Goal: Task Accomplishment & Management: Manage account settings

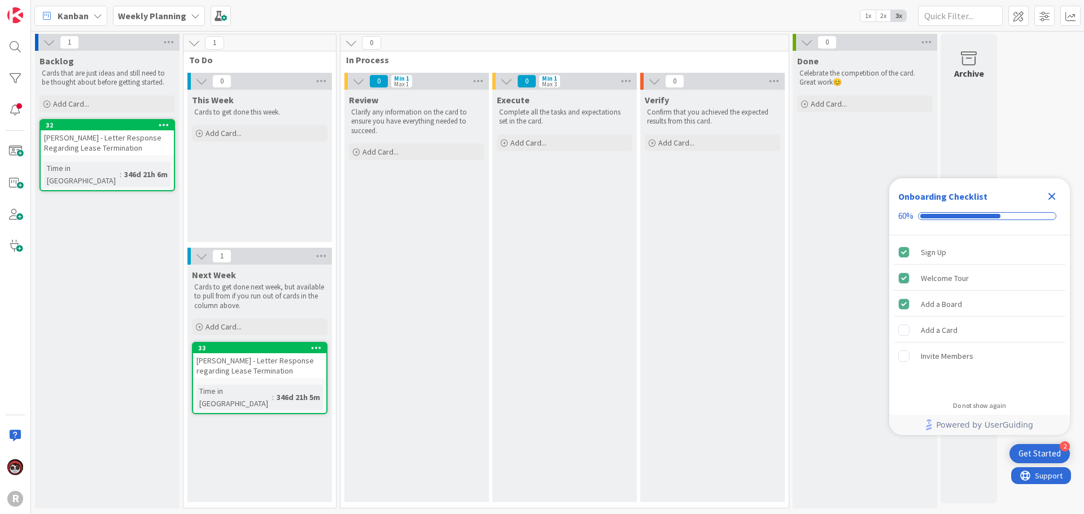
click at [132, 16] on b "Weekly Planning" at bounding box center [152, 15] width 68 height 11
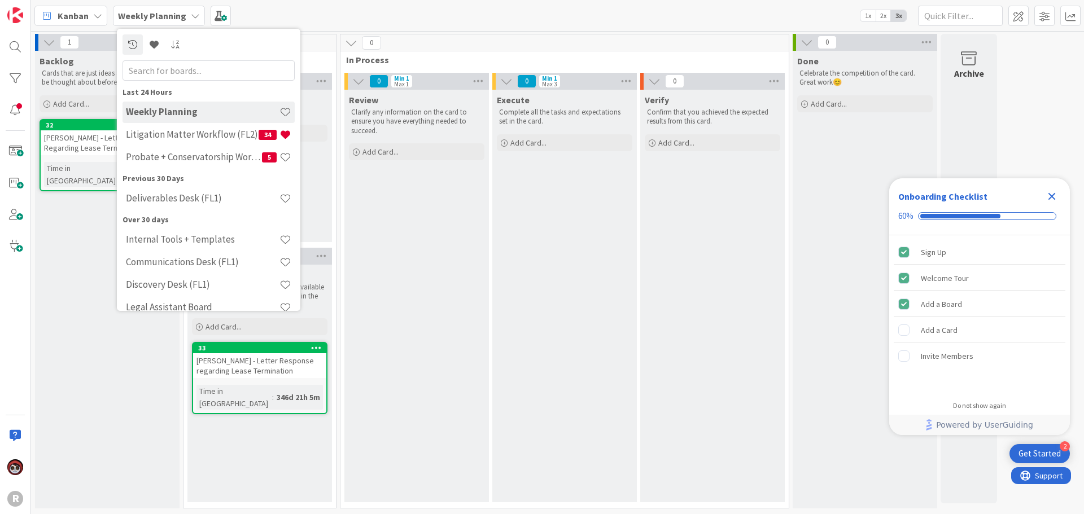
click at [88, 15] on span "Kanban" at bounding box center [73, 16] width 31 height 14
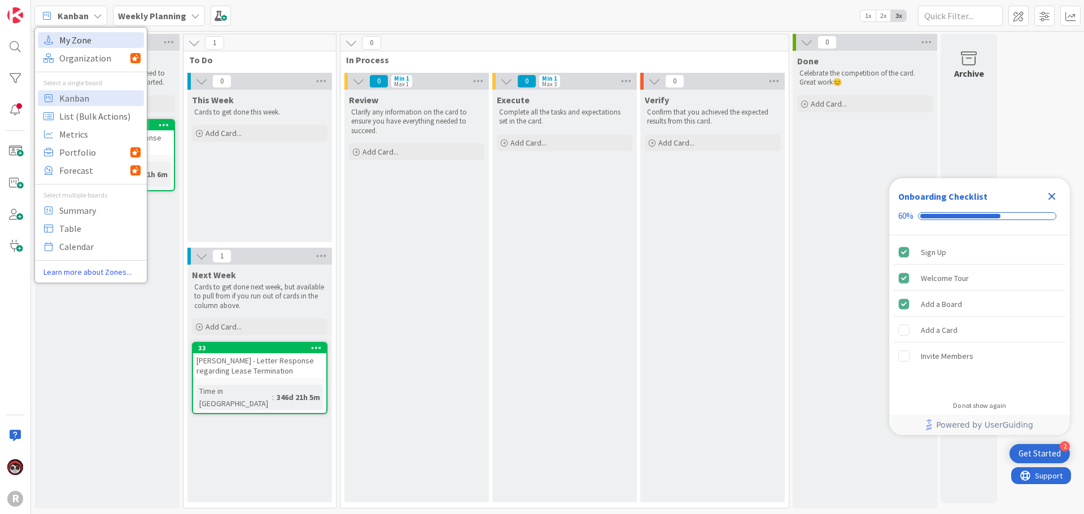
click at [87, 43] on span "My Zone" at bounding box center [99, 40] width 81 height 17
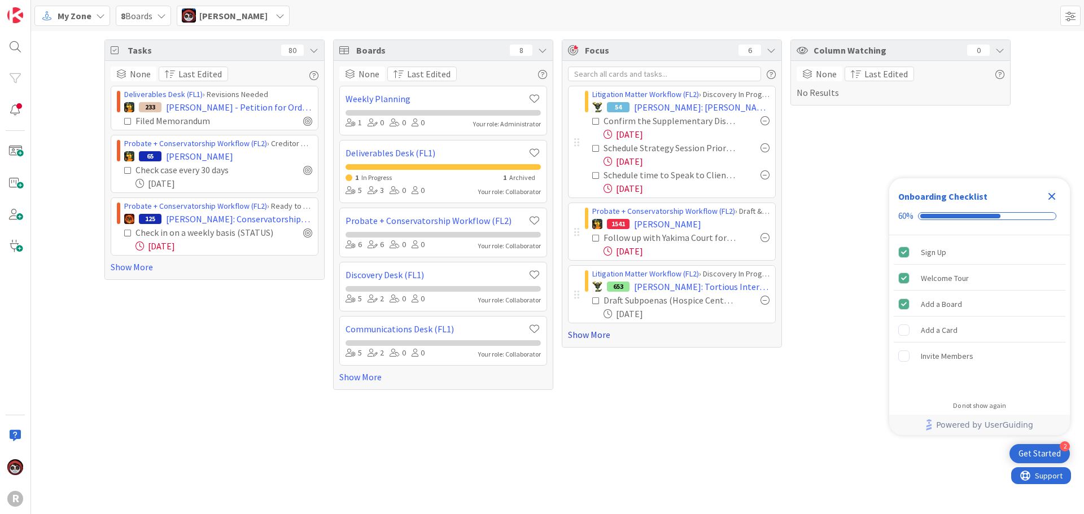
click at [598, 335] on link "Show More" at bounding box center [672, 335] width 208 height 14
click at [1050, 197] on icon "Close Checklist" at bounding box center [1052, 197] width 14 height 14
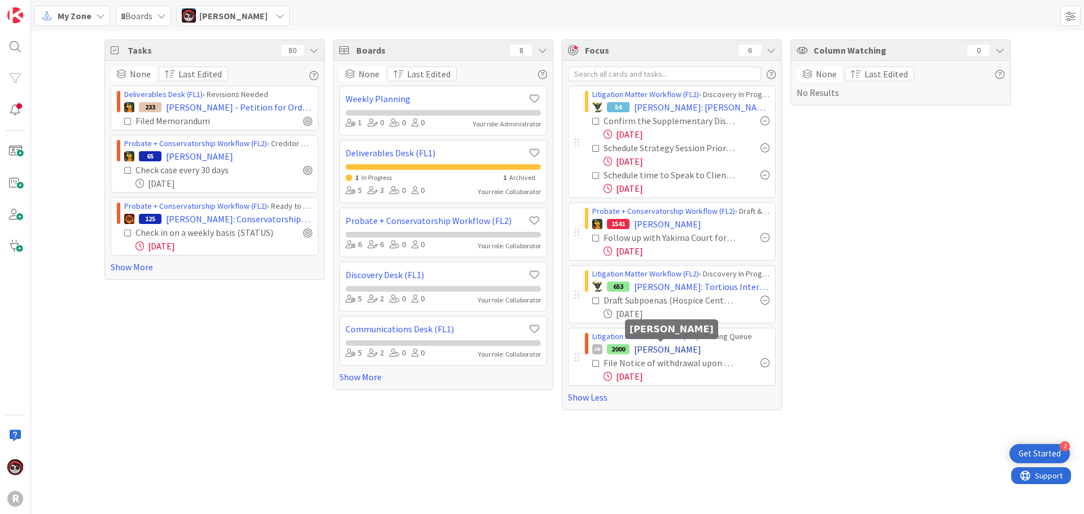
click at [655, 349] on span "[PERSON_NAME]" at bounding box center [667, 350] width 67 height 14
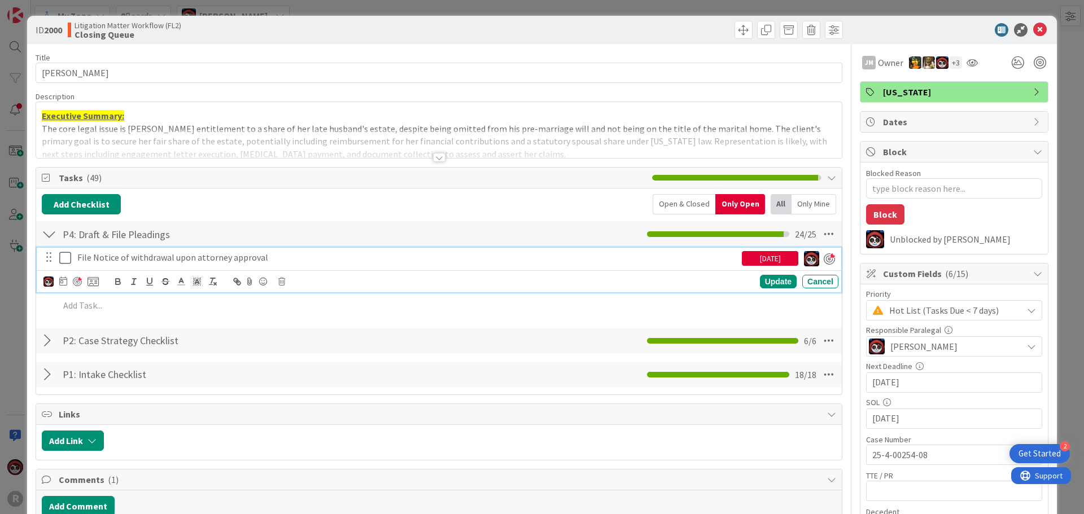
click at [63, 260] on icon at bounding box center [65, 258] width 12 height 14
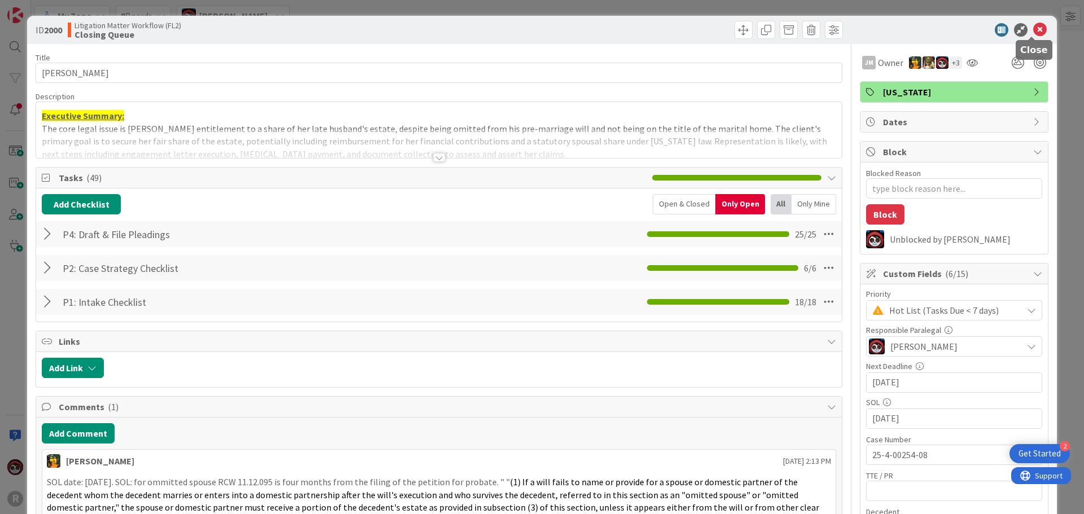
click at [1035, 29] on icon at bounding box center [1040, 30] width 14 height 14
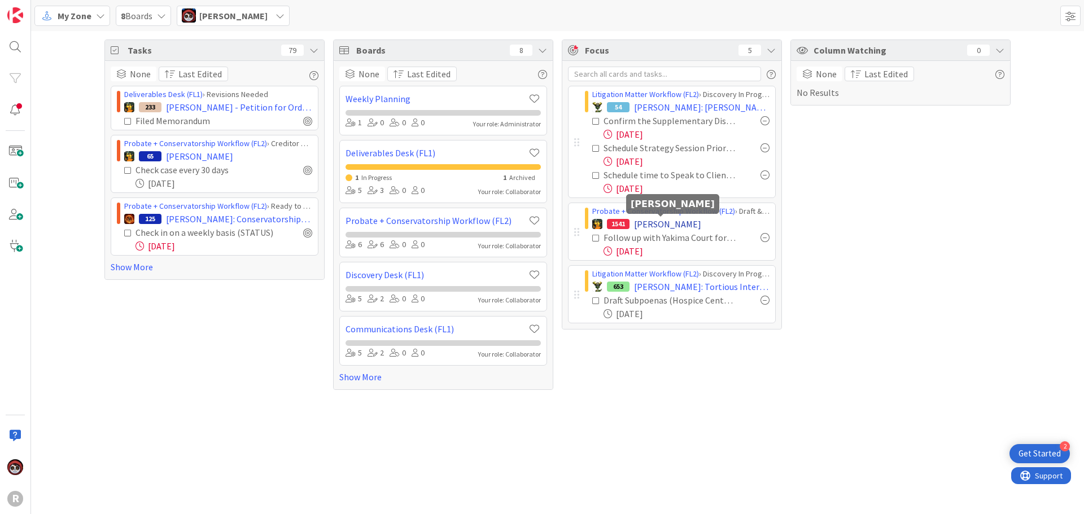
click at [648, 224] on span "[PERSON_NAME]" at bounding box center [667, 224] width 67 height 14
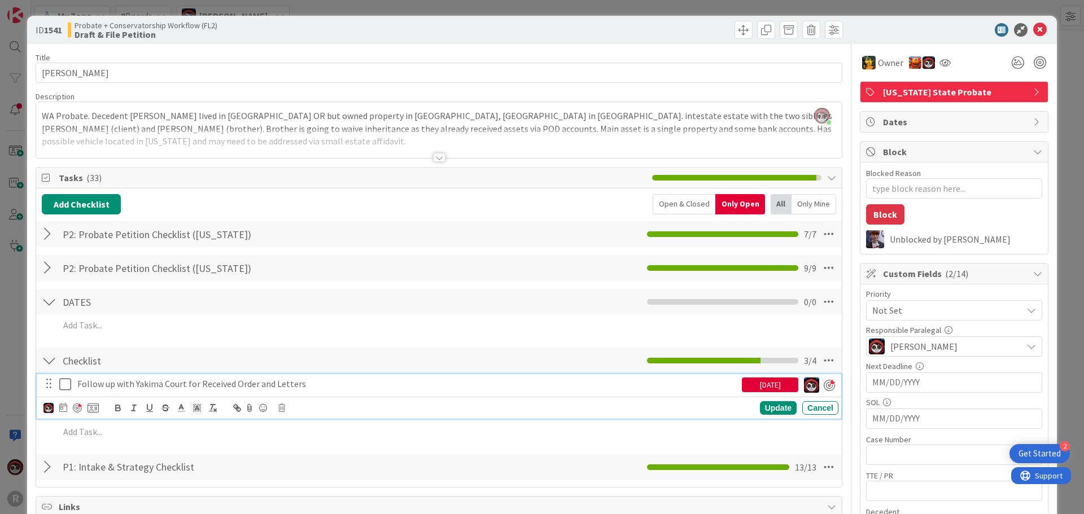
click at [64, 384] on icon at bounding box center [65, 385] width 12 height 14
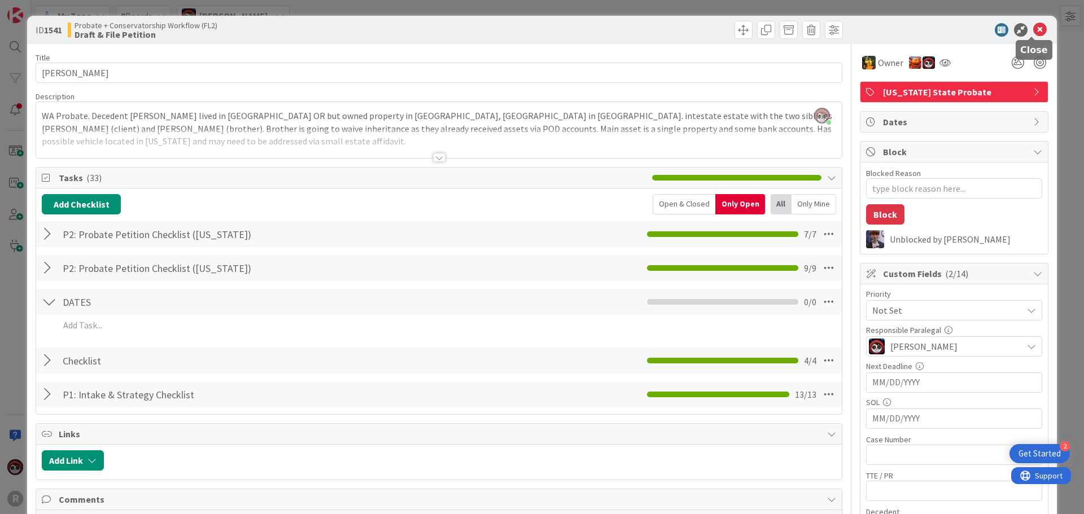
click at [1033, 32] on icon at bounding box center [1040, 30] width 14 height 14
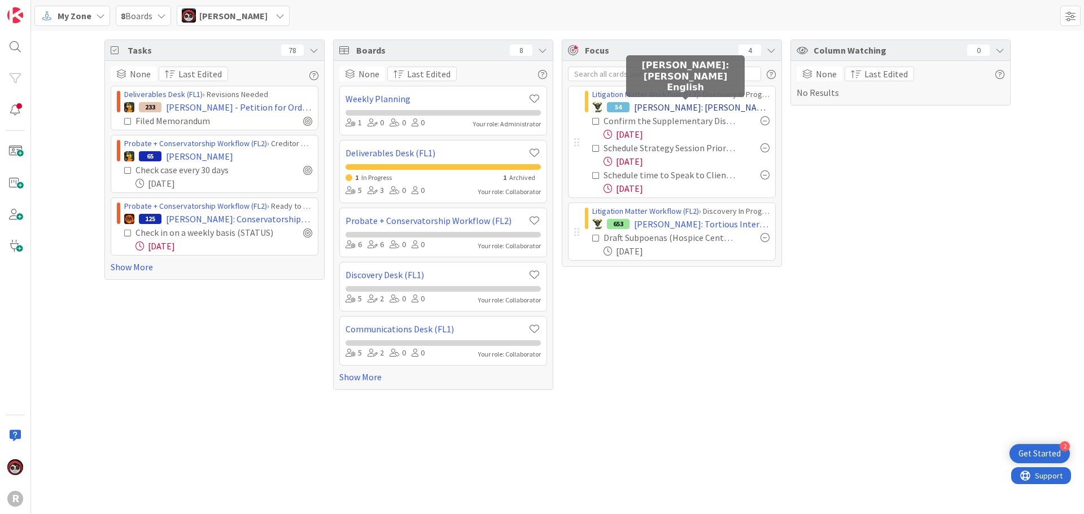
click at [664, 109] on span "[PERSON_NAME]: [PERSON_NAME] English" at bounding box center [702, 108] width 136 height 14
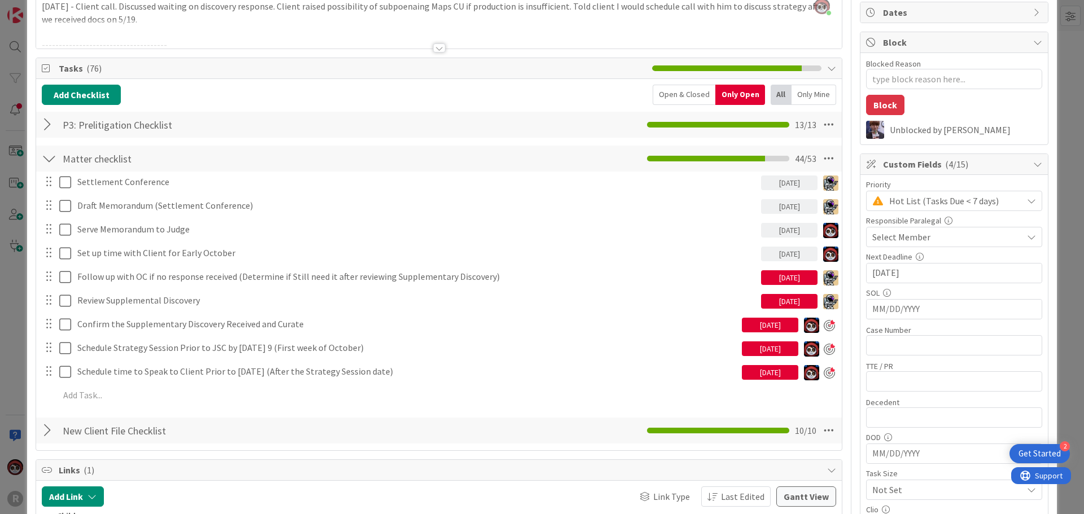
scroll to position [113, 0]
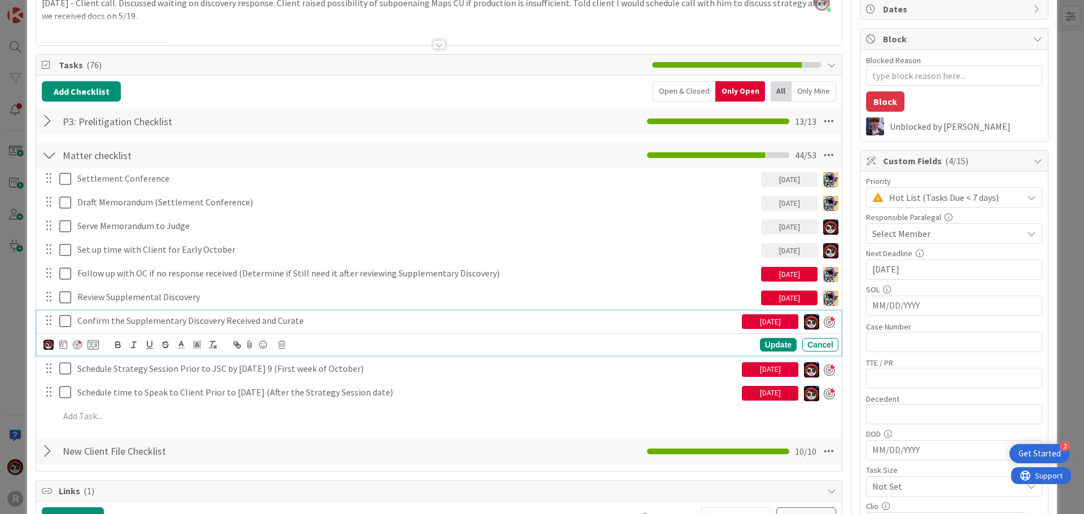
click at [239, 321] on p "Confirm the Supplementary Discovery Received and Curate" at bounding box center [407, 321] width 660 height 13
click at [65, 345] on icon at bounding box center [63, 344] width 8 height 9
type textarea "x"
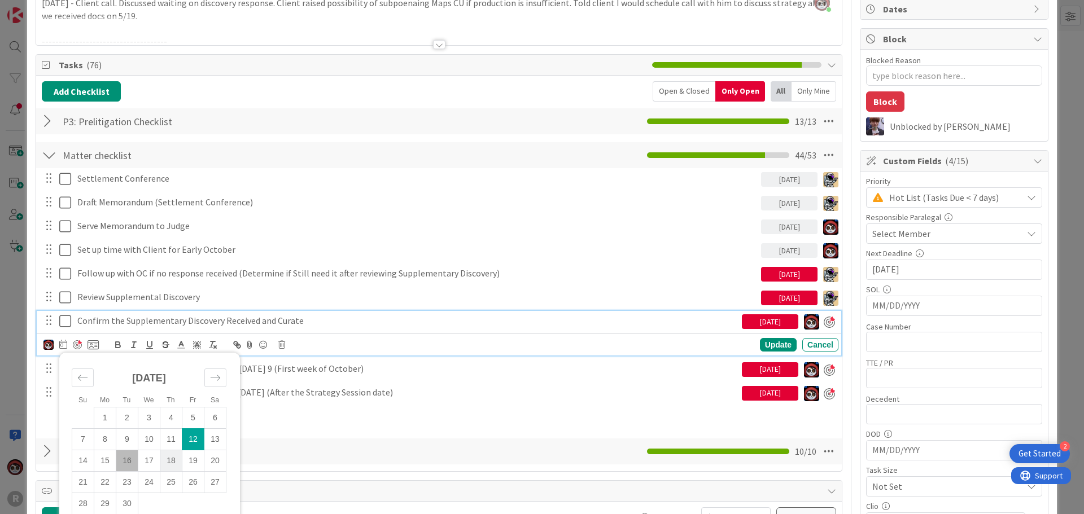
click at [171, 461] on td "18" at bounding box center [171, 460] width 22 height 21
type input "[DATE]"
click at [770, 346] on div "Update" at bounding box center [778, 346] width 37 height 14
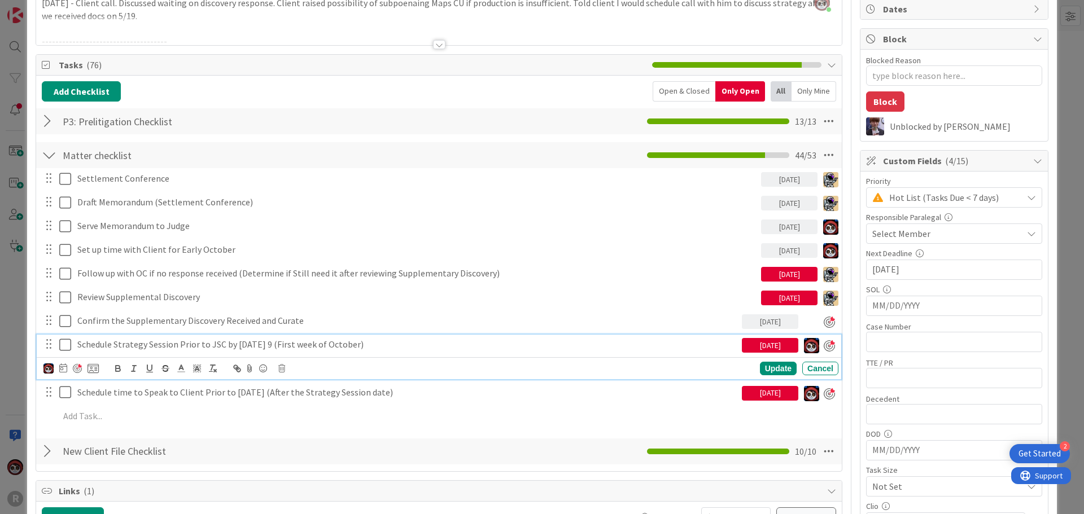
click at [291, 344] on p "Schedule Strategy Session Prior to JSC by [DATE] 9 (First week of October)" at bounding box center [407, 344] width 660 height 13
click at [75, 369] on div at bounding box center [77, 368] width 9 height 9
click at [75, 369] on div at bounding box center [74, 369] width 9 height 9
type textarea "x"
click at [56, 370] on icon at bounding box center [60, 368] width 8 height 9
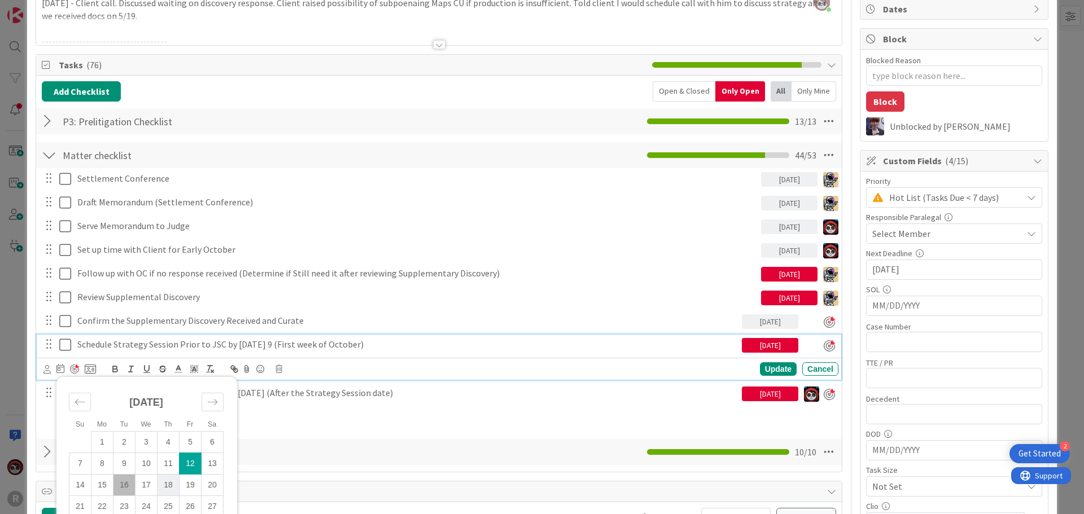
click at [169, 485] on td "18" at bounding box center [169, 485] width 22 height 21
type input "[DATE]"
type textarea "x"
click at [763, 366] on div "Update" at bounding box center [778, 370] width 37 height 14
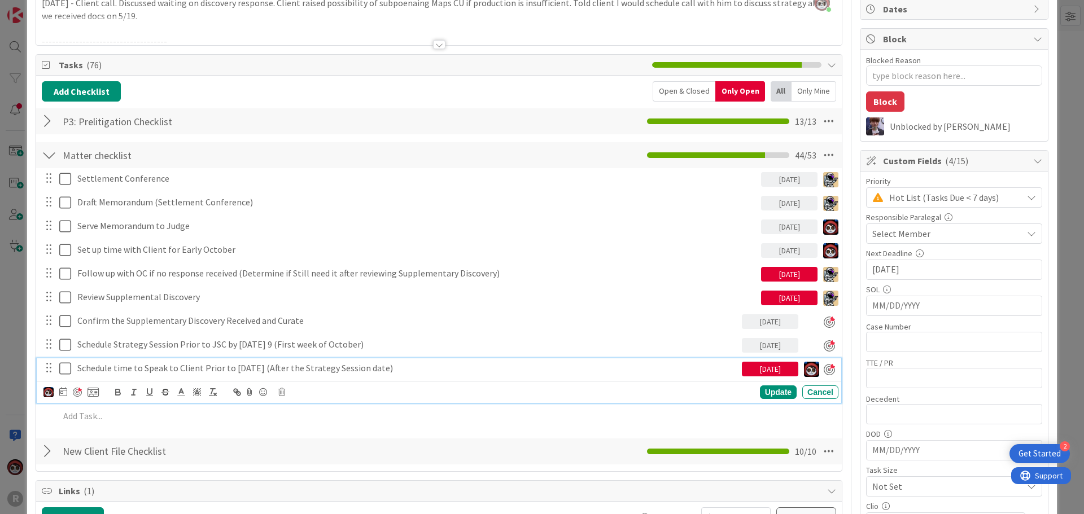
click at [222, 366] on p "Schedule time to Speak to Client Prior to [DATE] (After the Strategy Session da…" at bounding box center [407, 368] width 660 height 13
click at [67, 392] on div at bounding box center [70, 393] width 55 height 14
click at [65, 391] on icon at bounding box center [63, 391] width 8 height 9
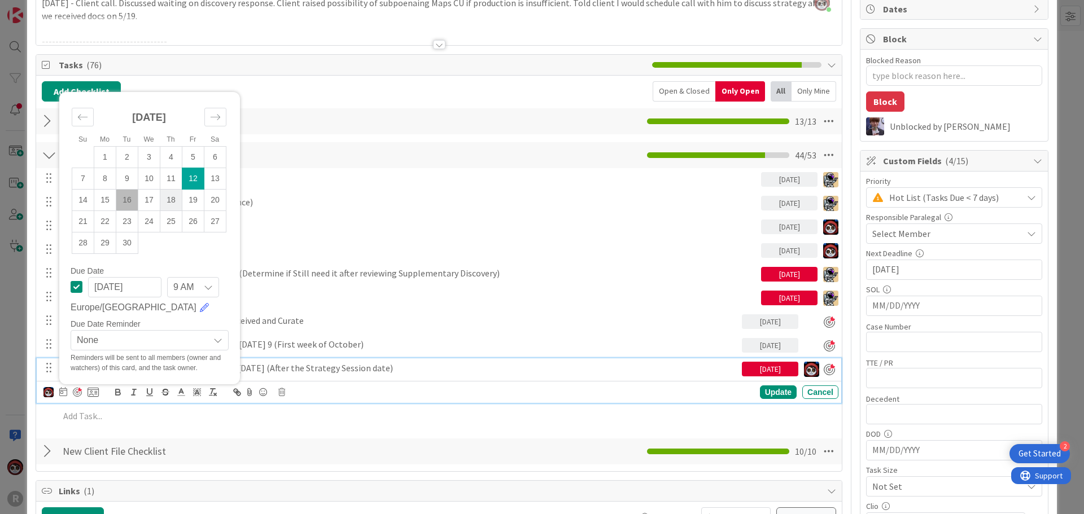
click at [174, 200] on td "18" at bounding box center [171, 199] width 22 height 21
type input "[DATE]"
drag, startPoint x: 752, startPoint y: 394, endPoint x: 758, endPoint y: 392, distance: 5.9
click at [760, 394] on div "Update" at bounding box center [778, 393] width 37 height 14
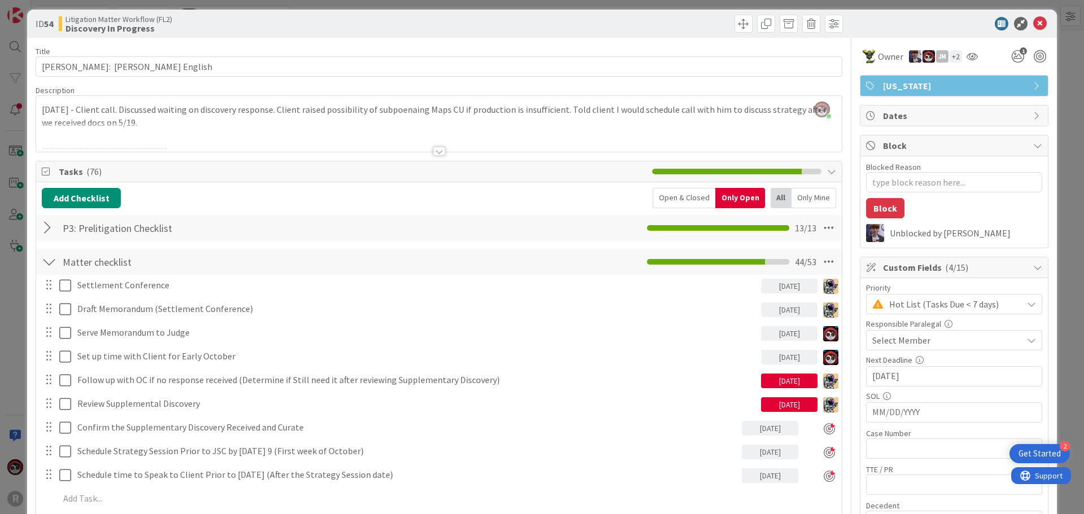
scroll to position [0, 0]
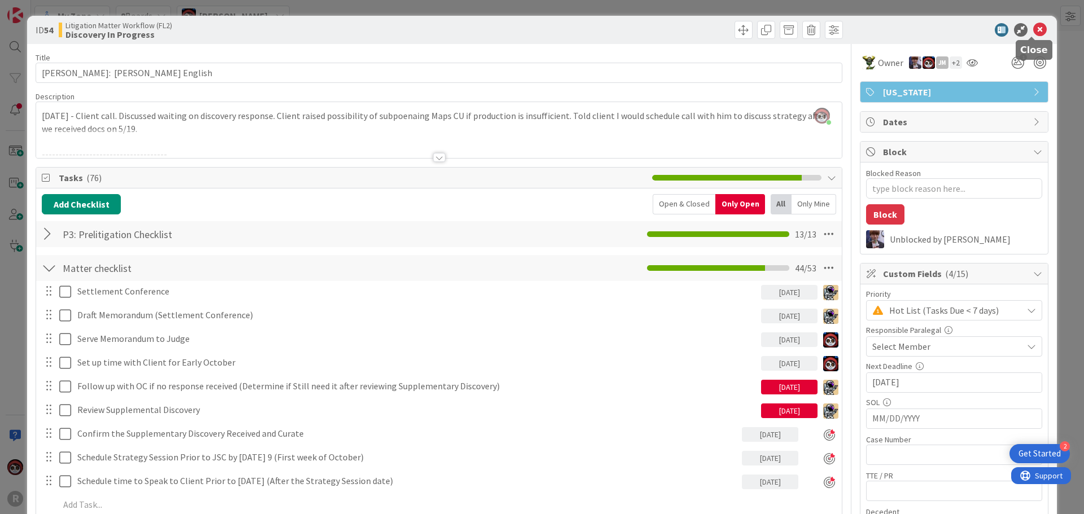
click at [1033, 32] on icon at bounding box center [1040, 30] width 14 height 14
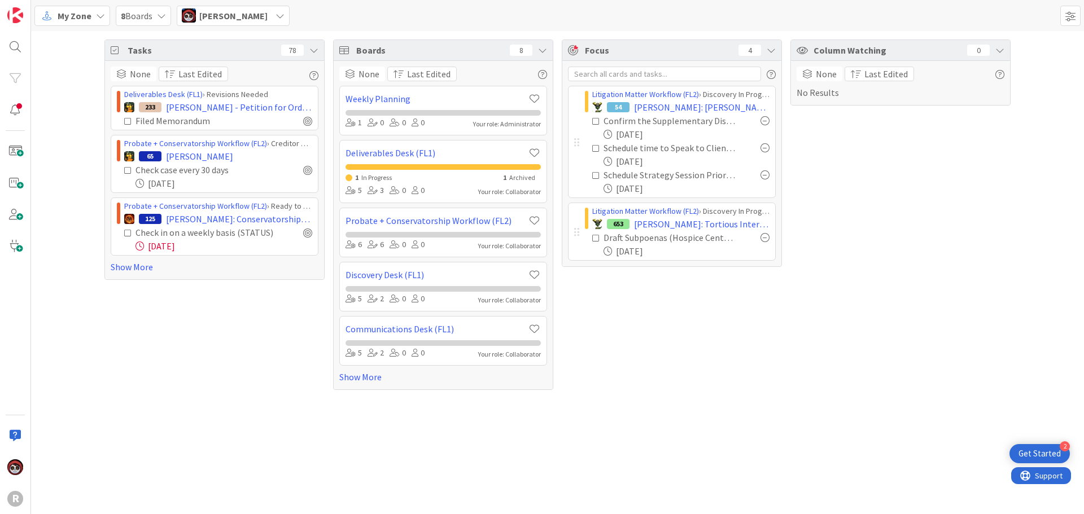
click at [115, 260] on div "Deliverables Desk (FL1) › Revisions Needed 233 [PERSON_NAME] - Petition for Ord…" at bounding box center [215, 180] width 208 height 188
click at [120, 266] on link "Show More" at bounding box center [215, 267] width 208 height 14
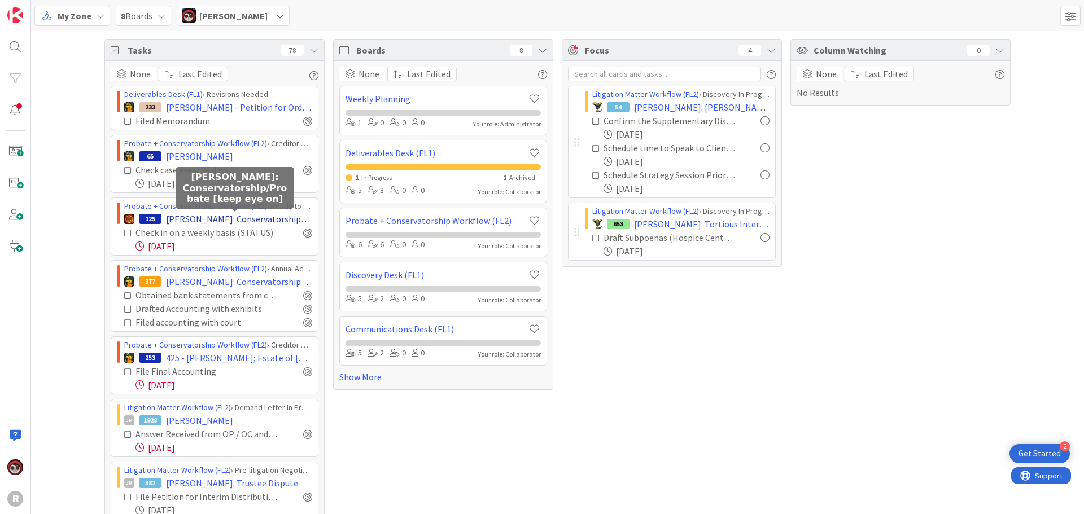
click at [194, 222] on span "[PERSON_NAME]: Conservatorship/Probate [keep eye on]" at bounding box center [239, 219] width 146 height 14
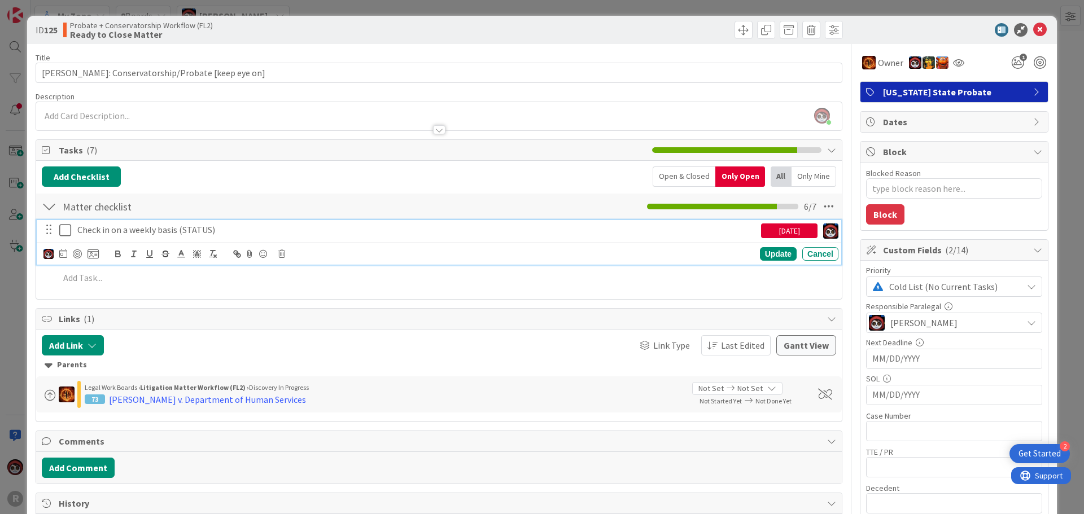
click at [189, 233] on p "Check in on a weekly basis (STATUS)" at bounding box center [416, 230] width 679 height 13
type textarea "x"
click at [63, 254] on icon at bounding box center [63, 253] width 8 height 9
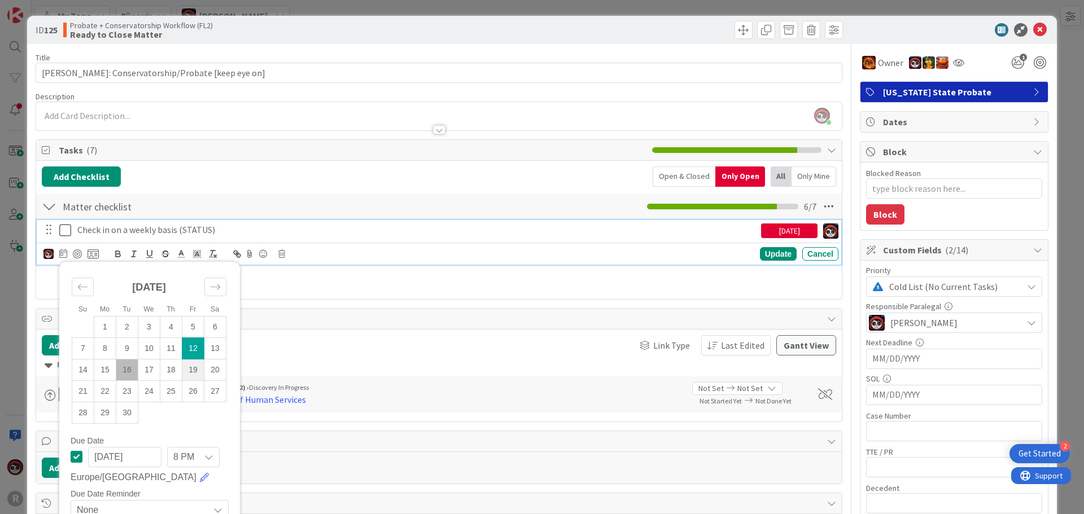
click at [195, 374] on td "19" at bounding box center [193, 369] width 22 height 21
type input "[DATE]"
type textarea "x"
click at [189, 390] on td "26" at bounding box center [193, 391] width 22 height 21
type input "[DATE]"
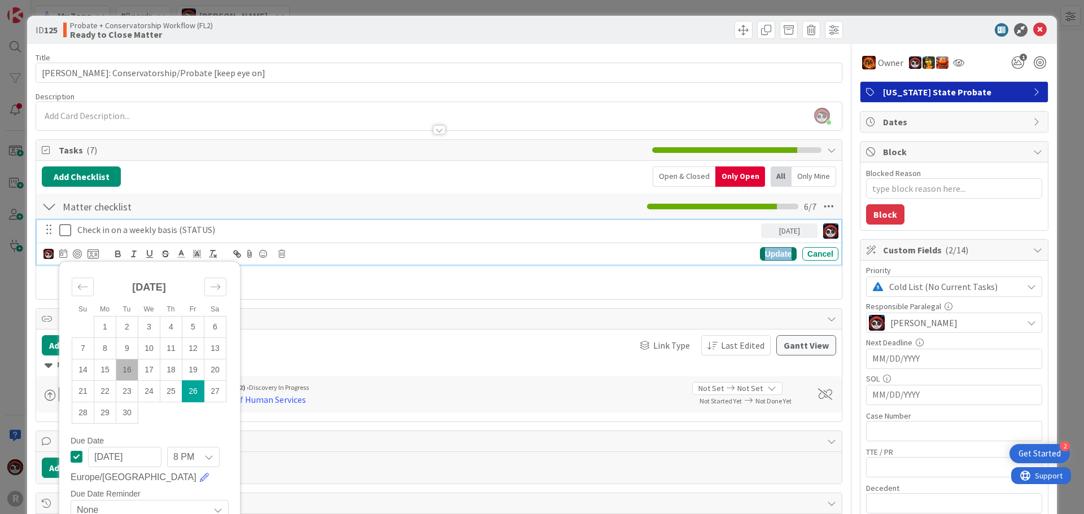
click at [771, 253] on div "Update" at bounding box center [778, 254] width 37 height 14
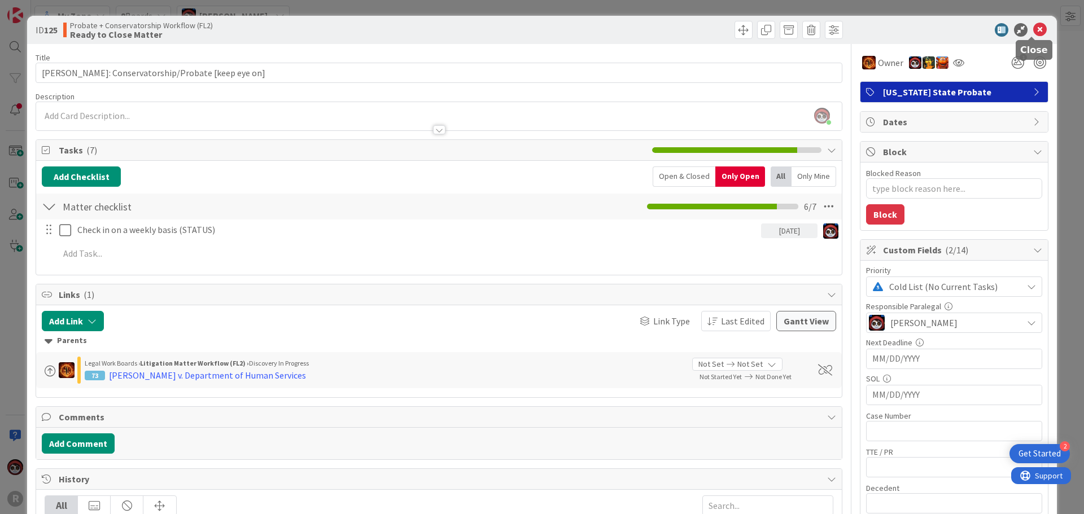
click at [1033, 28] on icon at bounding box center [1040, 30] width 14 height 14
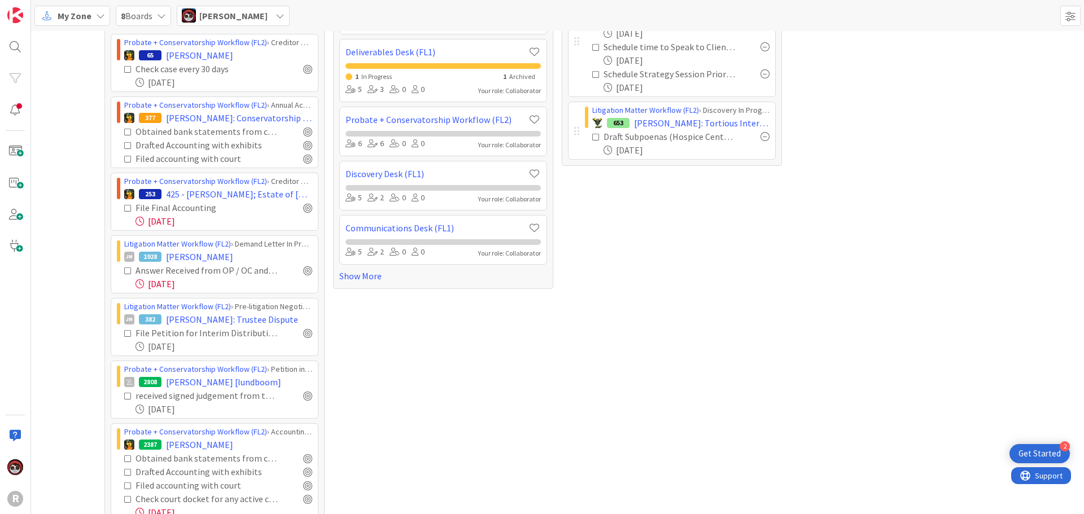
scroll to position [113, 0]
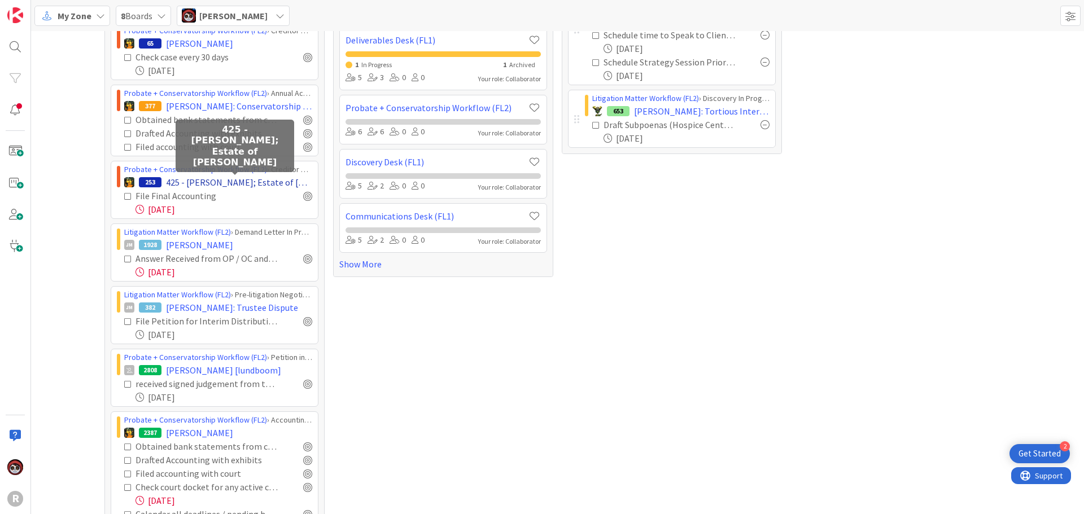
click at [198, 184] on span "425 - [PERSON_NAME]; Estate of [PERSON_NAME]" at bounding box center [239, 183] width 146 height 14
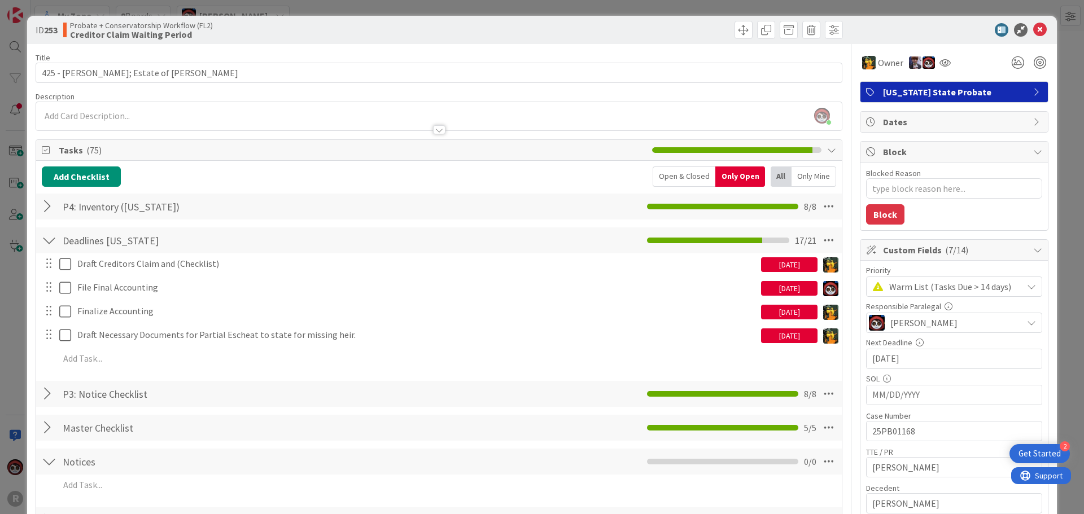
click at [433, 127] on div at bounding box center [439, 129] width 12 height 9
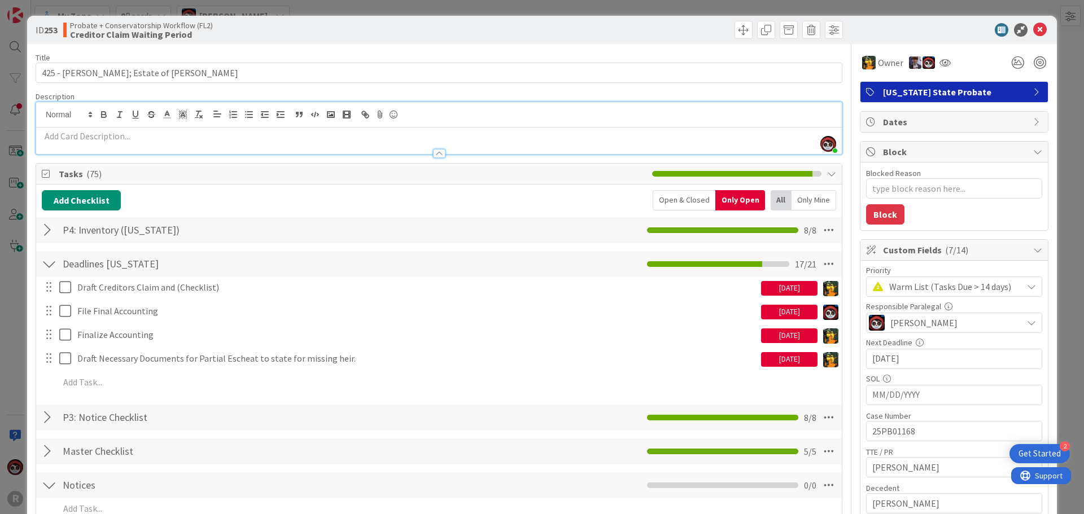
type textarea "x"
click at [383, 142] on div at bounding box center [439, 148] width 806 height 12
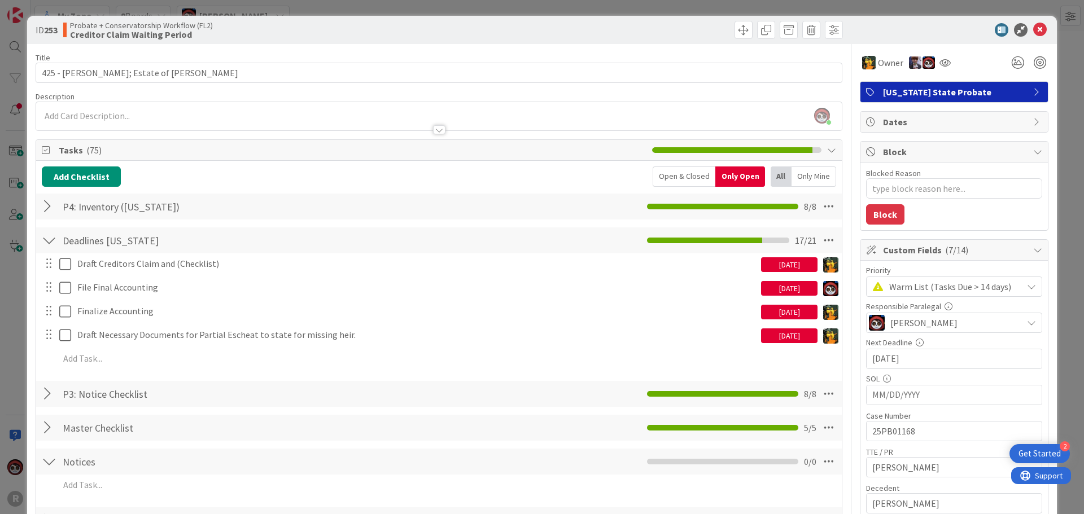
click at [378, 120] on div at bounding box center [439, 125] width 806 height 12
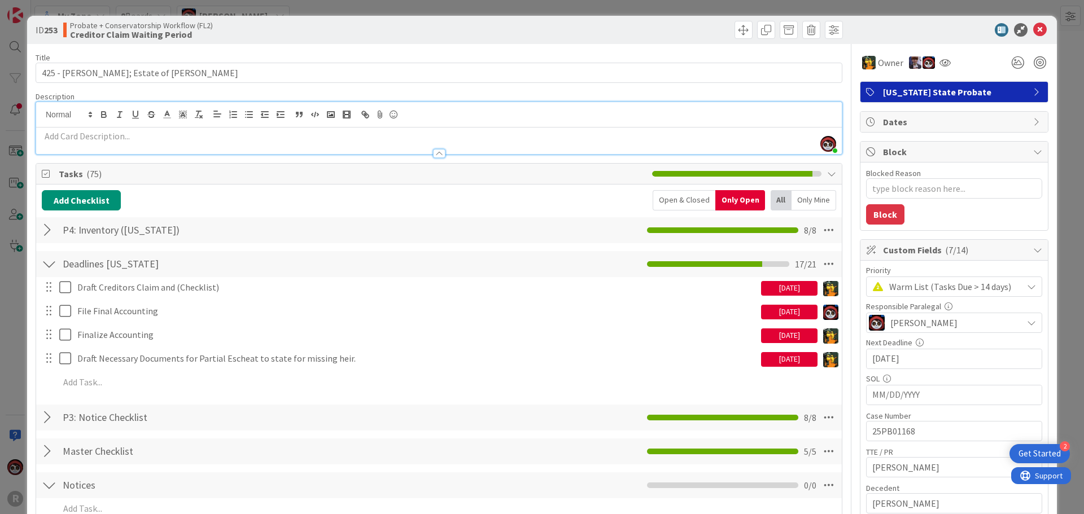
click at [317, 134] on p at bounding box center [439, 136] width 795 height 13
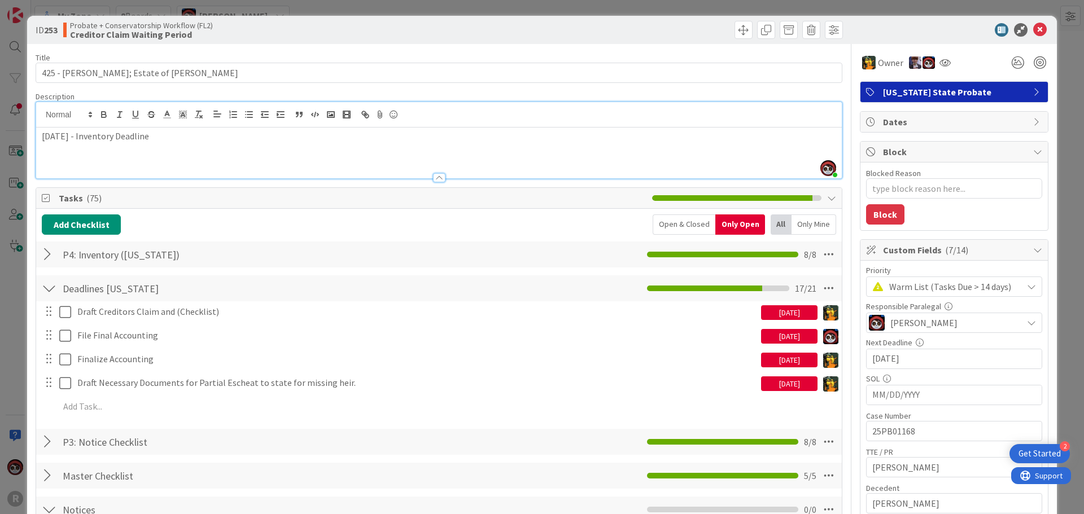
click at [239, 147] on p at bounding box center [439, 149] width 795 height 13
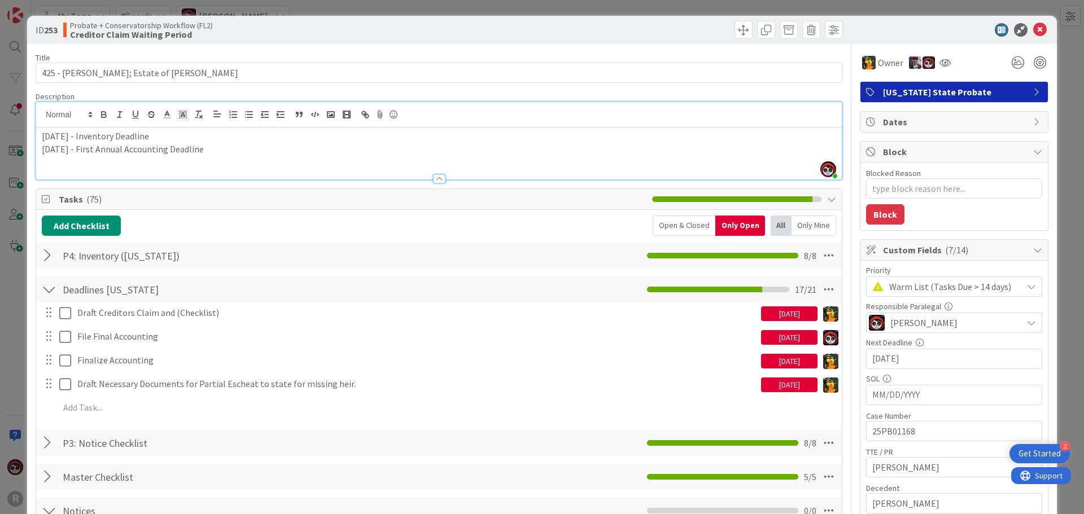
click at [243, 149] on p "[DATE] - First Annual Accounting Deadline" at bounding box center [439, 149] width 795 height 13
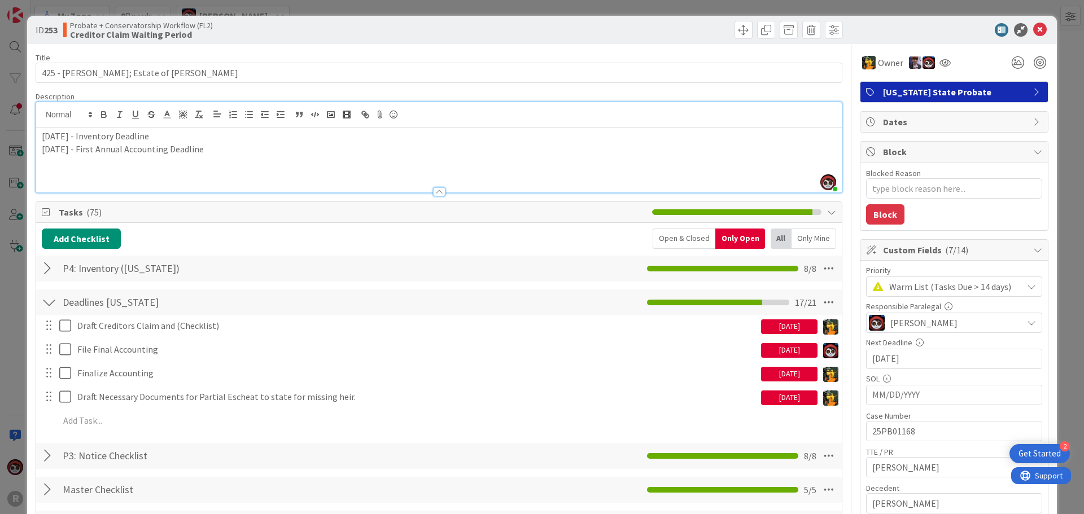
click at [202, 137] on p "[DATE] - Inventory Deadline" at bounding box center [439, 136] width 795 height 13
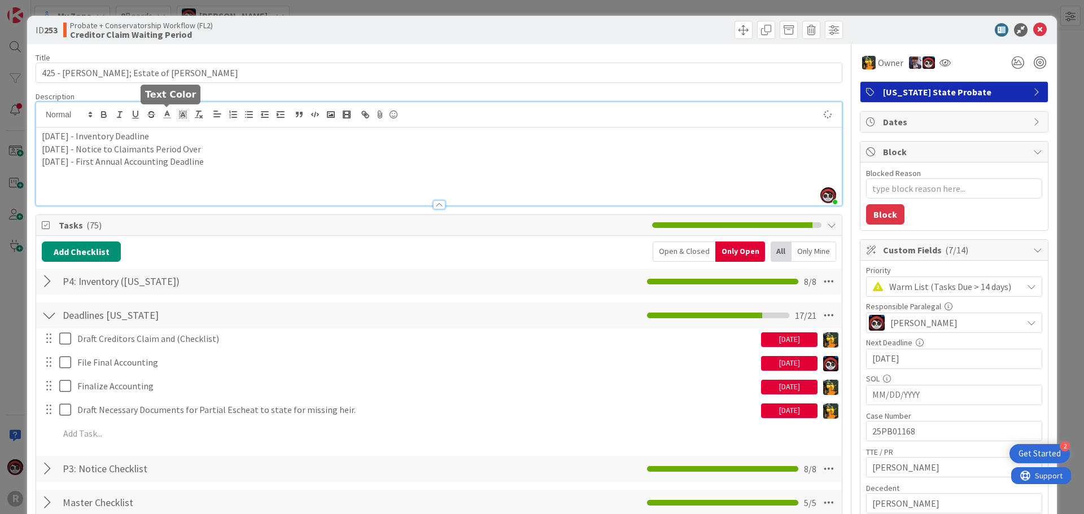
type textarea "x"
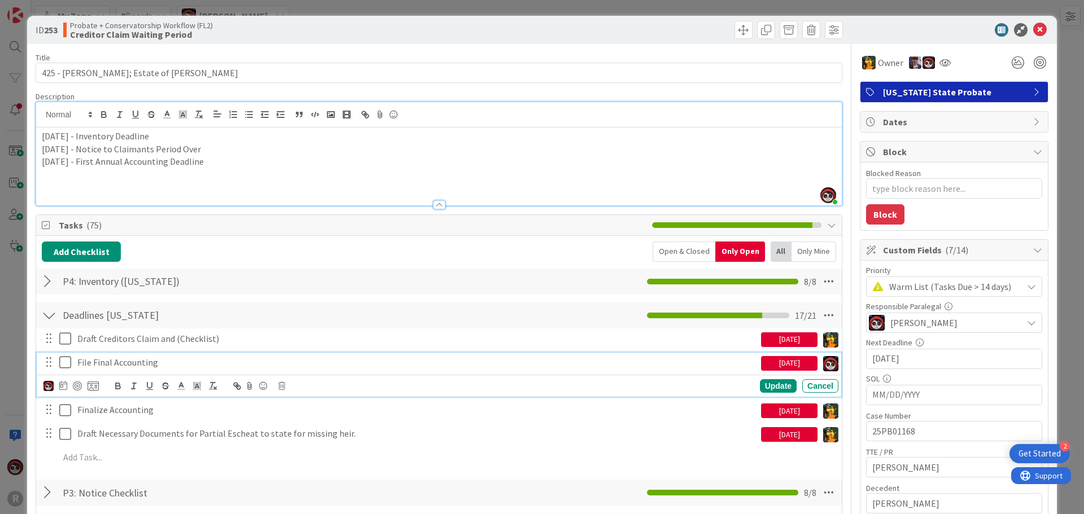
click at [116, 364] on p "File Final Accounting" at bounding box center [416, 362] width 679 height 13
click at [63, 383] on icon at bounding box center [63, 385] width 8 height 9
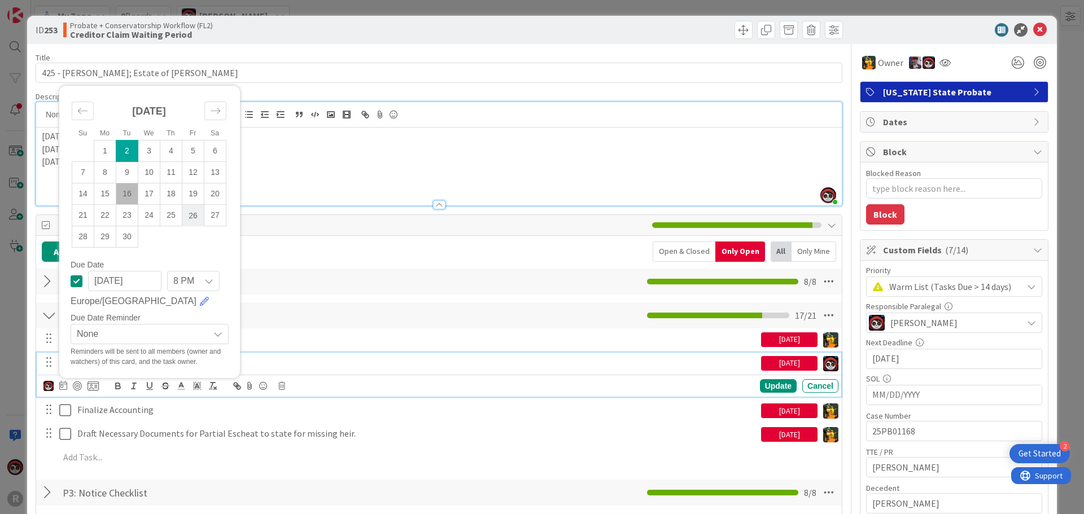
click at [201, 212] on td "26" at bounding box center [193, 215] width 22 height 21
type input "[DATE]"
type textarea "x"
click at [774, 383] on div "Update" at bounding box center [778, 386] width 37 height 14
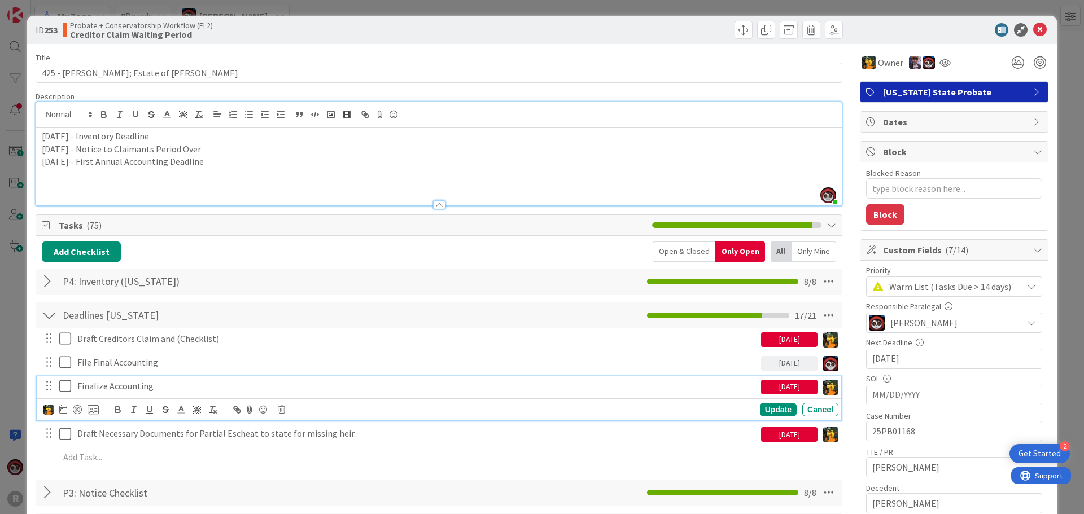
click at [103, 387] on p "Finalize Accounting" at bounding box center [416, 386] width 679 height 13
click at [60, 414] on icon at bounding box center [63, 409] width 8 height 9
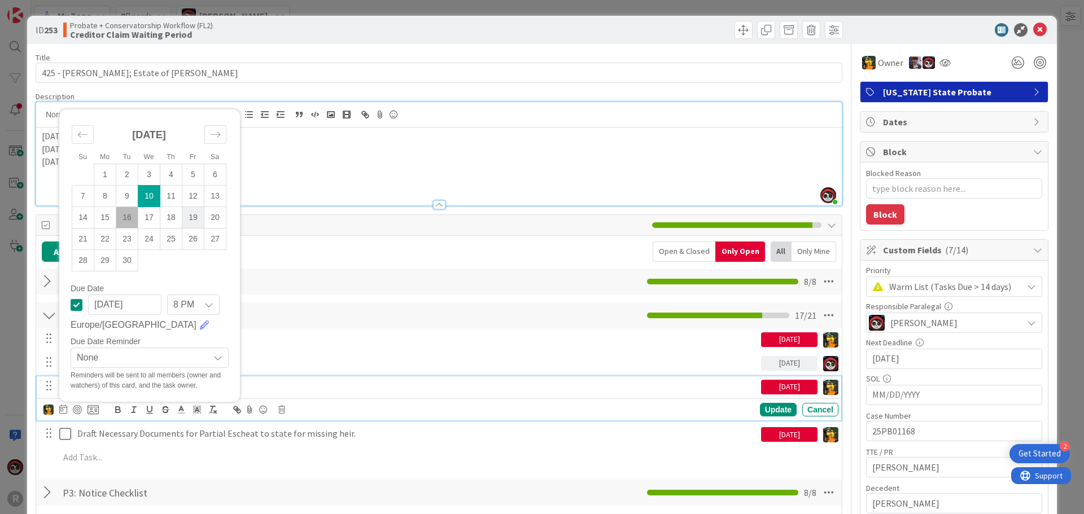
click at [189, 213] on td "19" at bounding box center [193, 217] width 22 height 21
type input "[DATE]"
type textarea "x"
click at [187, 243] on td "26" at bounding box center [193, 239] width 22 height 21
type input "[DATE]"
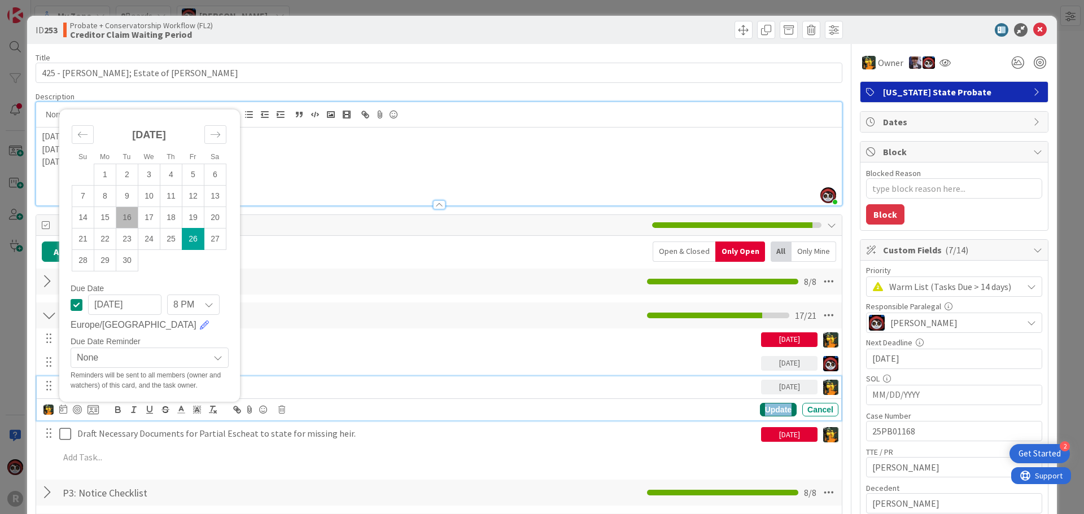
click at [763, 411] on div "Update" at bounding box center [778, 410] width 37 height 14
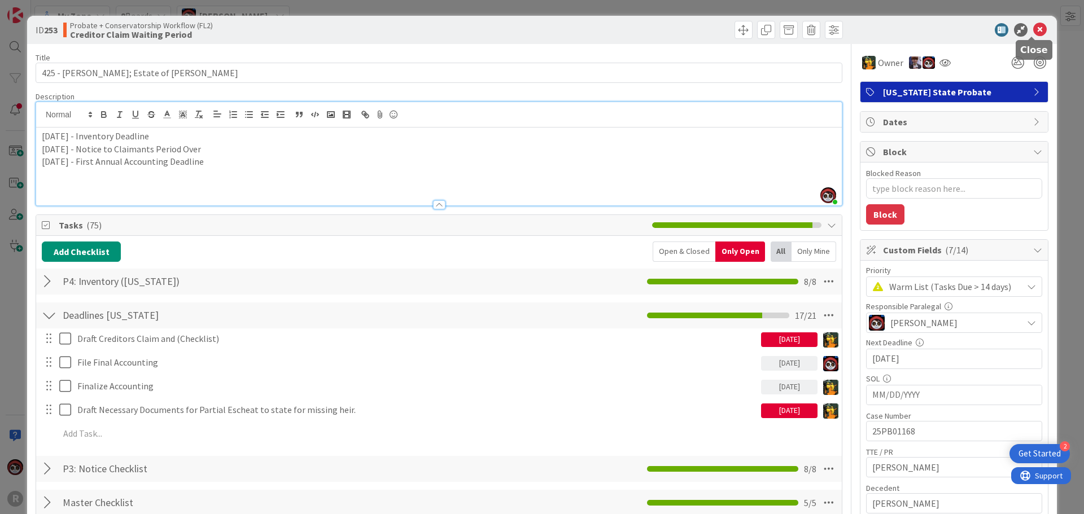
click at [1033, 28] on icon at bounding box center [1040, 30] width 14 height 14
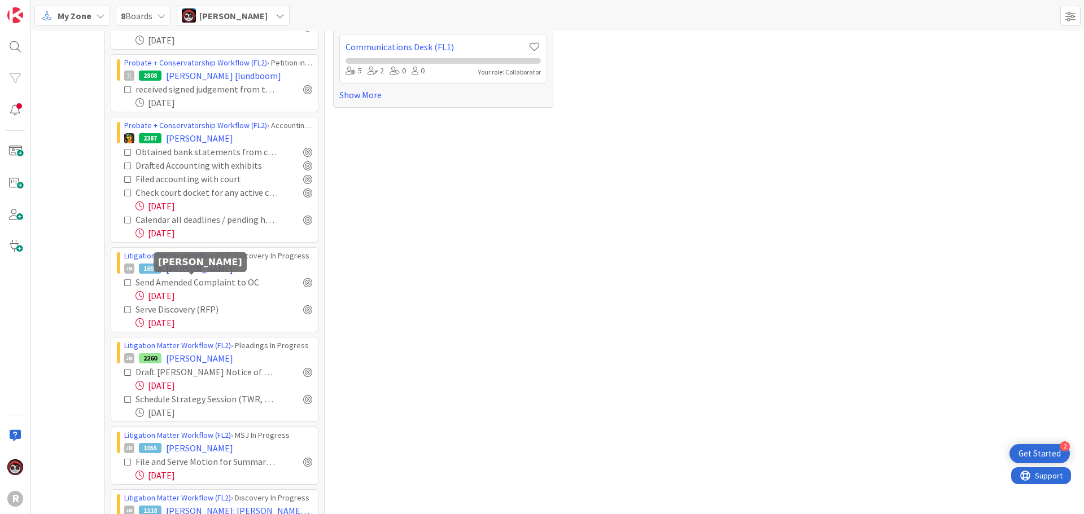
scroll to position [226, 0]
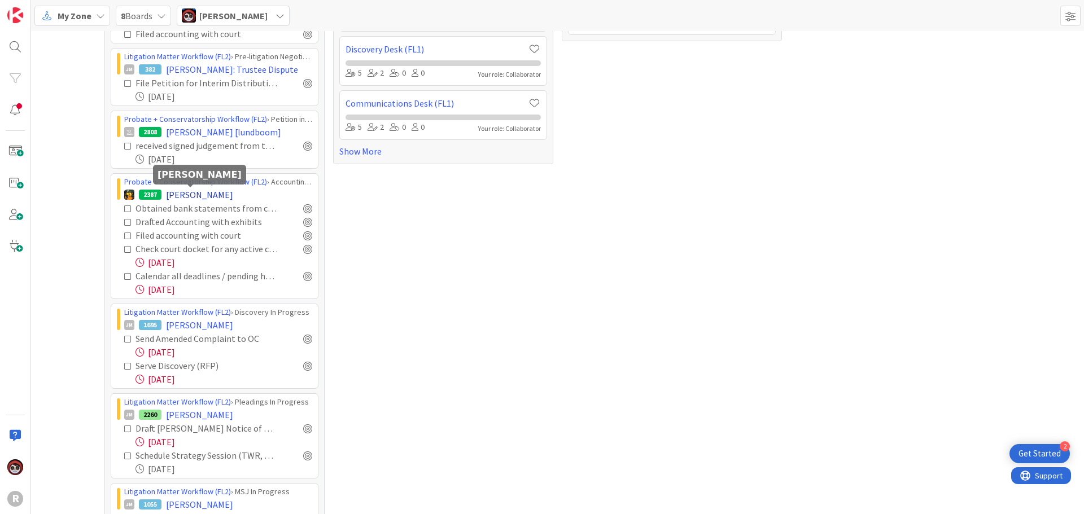
click at [166, 197] on span "[PERSON_NAME]" at bounding box center [199, 195] width 67 height 14
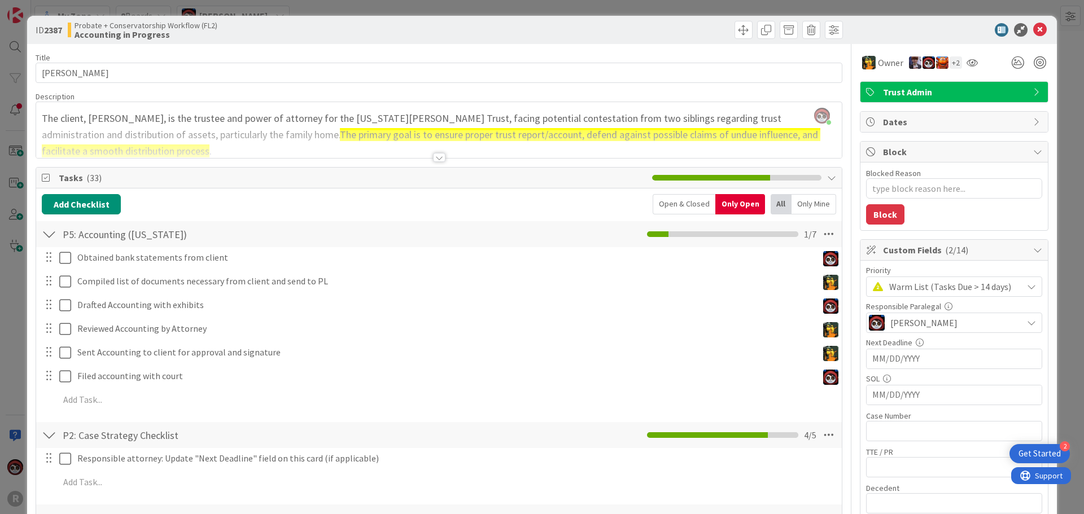
click at [438, 159] on div at bounding box center [439, 157] width 12 height 9
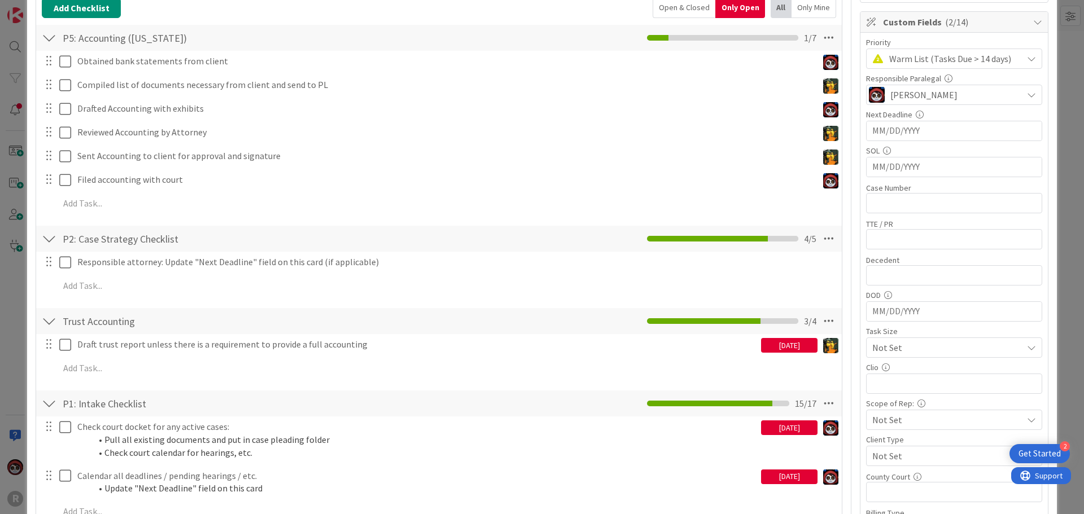
scroll to position [282, 0]
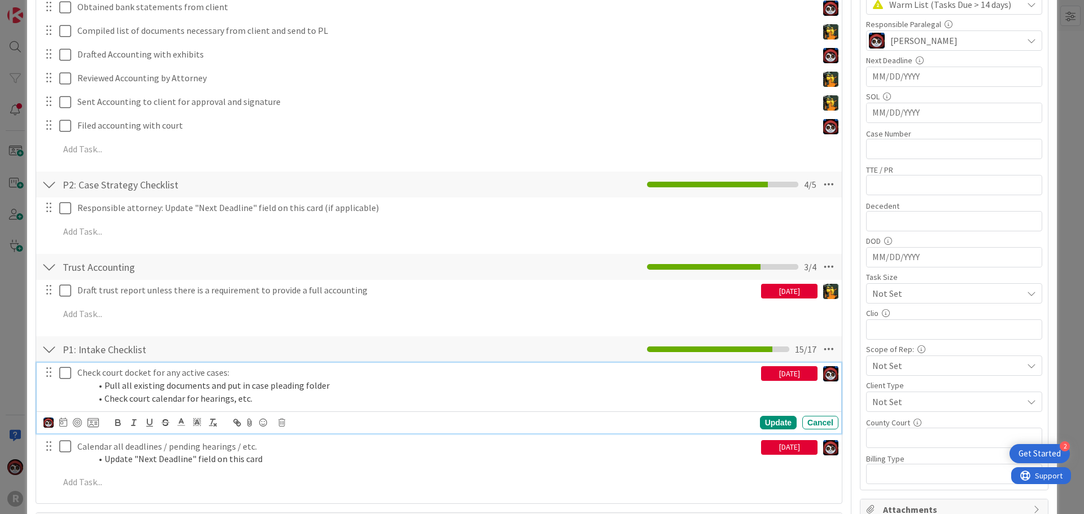
click at [66, 379] on icon at bounding box center [65, 373] width 12 height 14
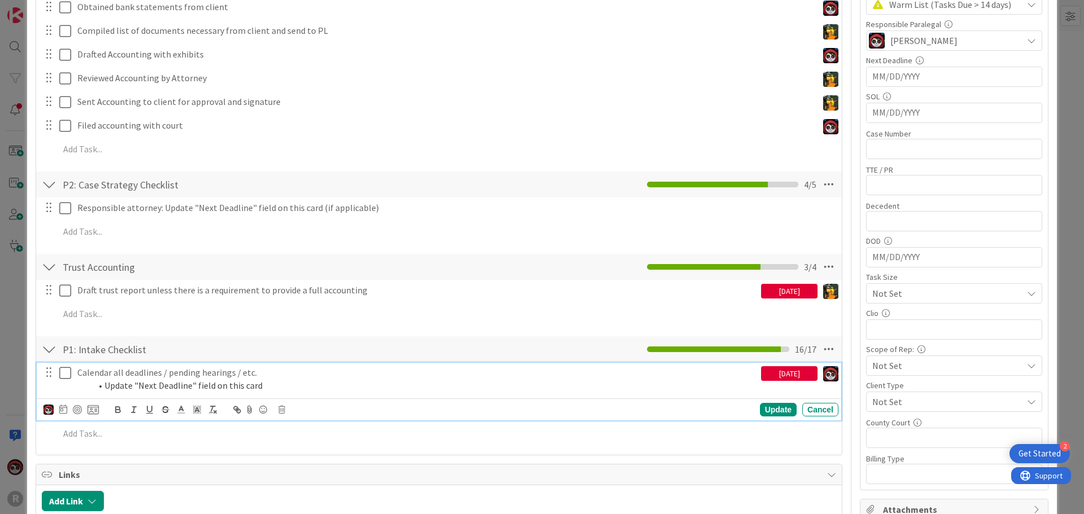
click at [67, 373] on icon at bounding box center [65, 373] width 12 height 14
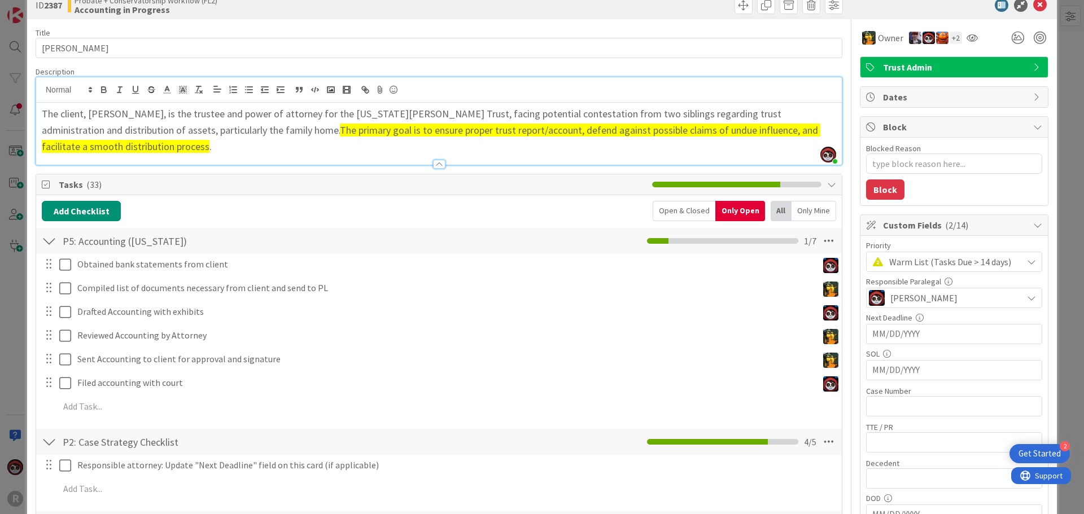
scroll to position [0, 0]
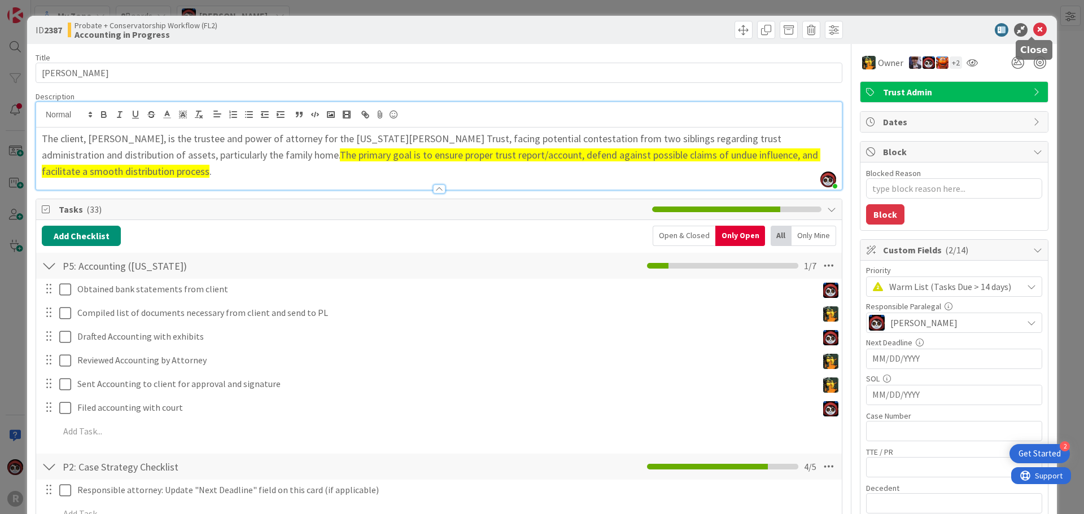
click at [1033, 27] on icon at bounding box center [1040, 30] width 14 height 14
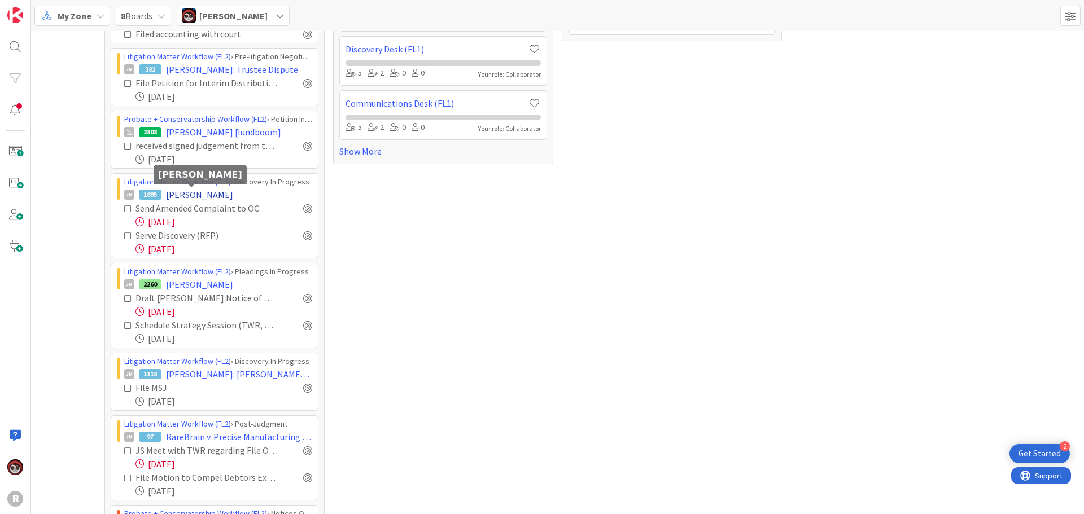
click at [195, 196] on span "[PERSON_NAME]" at bounding box center [199, 195] width 67 height 14
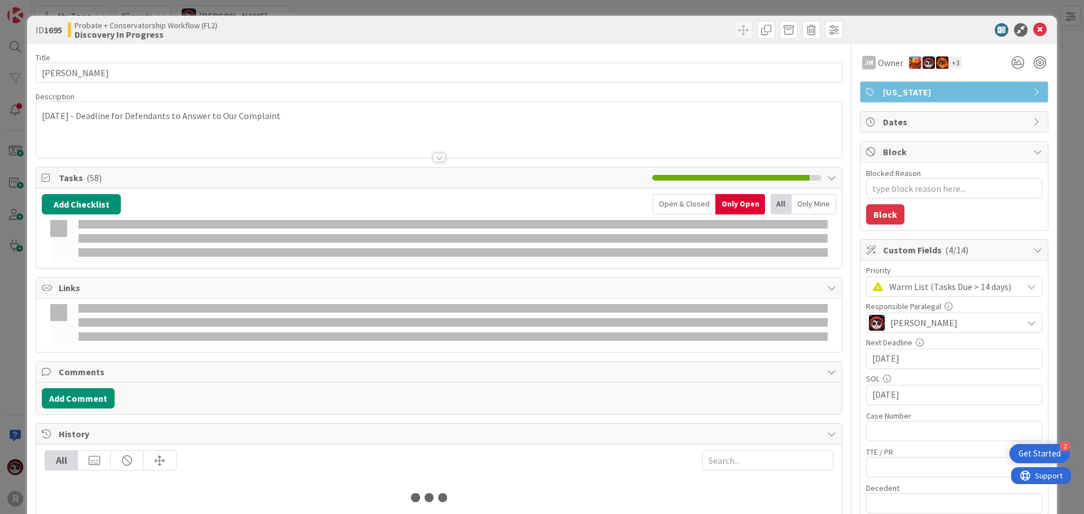
type textarea "x"
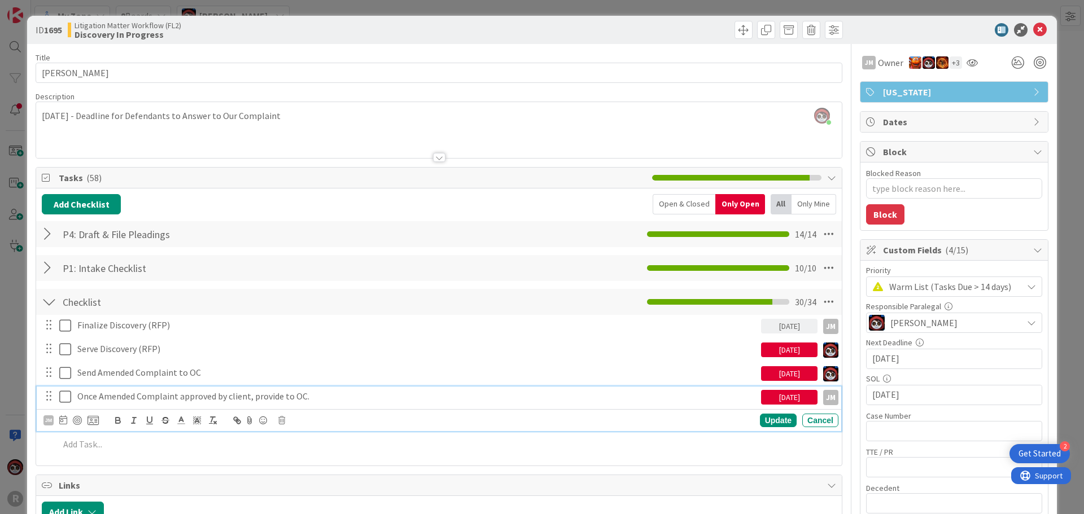
click at [267, 400] on p "Once Amended Complaint approved by client, provide to OC." at bounding box center [416, 396] width 679 height 13
click at [64, 421] on icon at bounding box center [63, 420] width 8 height 9
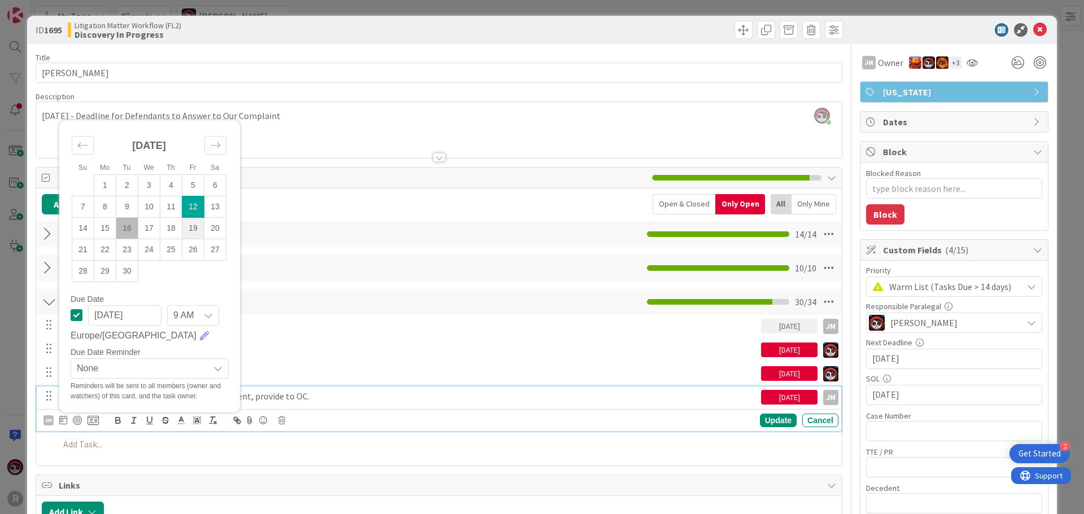
click at [187, 233] on td "19" at bounding box center [193, 227] width 22 height 21
type input "[DATE]"
type textarea "x"
click at [760, 422] on div "Update" at bounding box center [778, 421] width 37 height 14
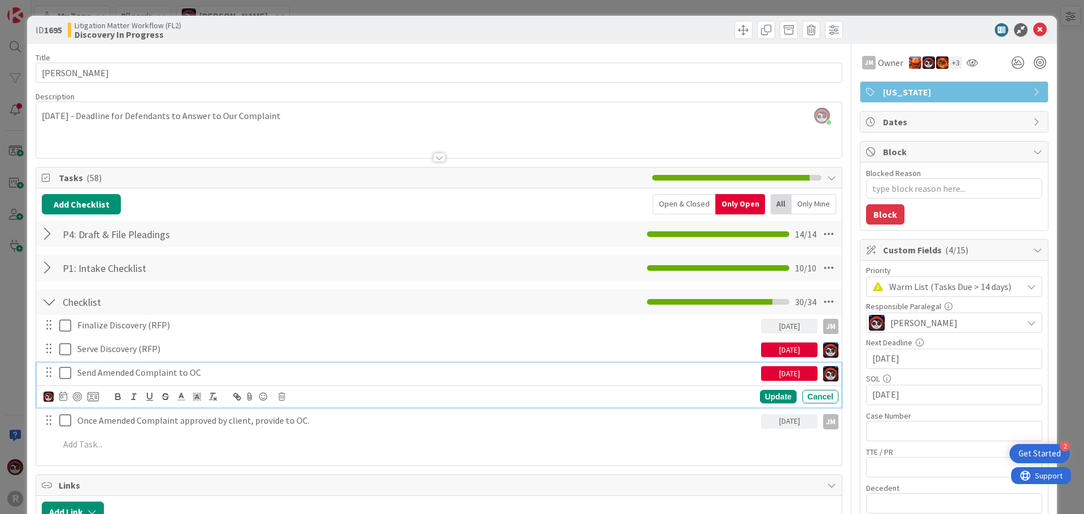
click at [173, 373] on p "Send Amended Complaint to OC" at bounding box center [416, 372] width 679 height 13
click at [62, 399] on icon at bounding box center [63, 396] width 8 height 9
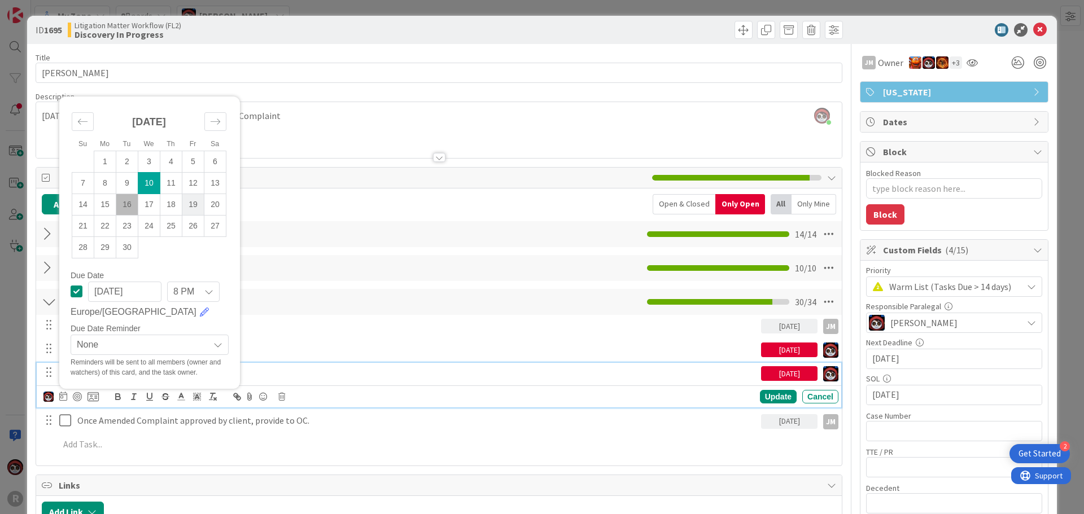
click at [193, 206] on td "19" at bounding box center [193, 204] width 22 height 21
type input "[DATE]"
type textarea "x"
click at [768, 398] on div "Update" at bounding box center [778, 397] width 37 height 14
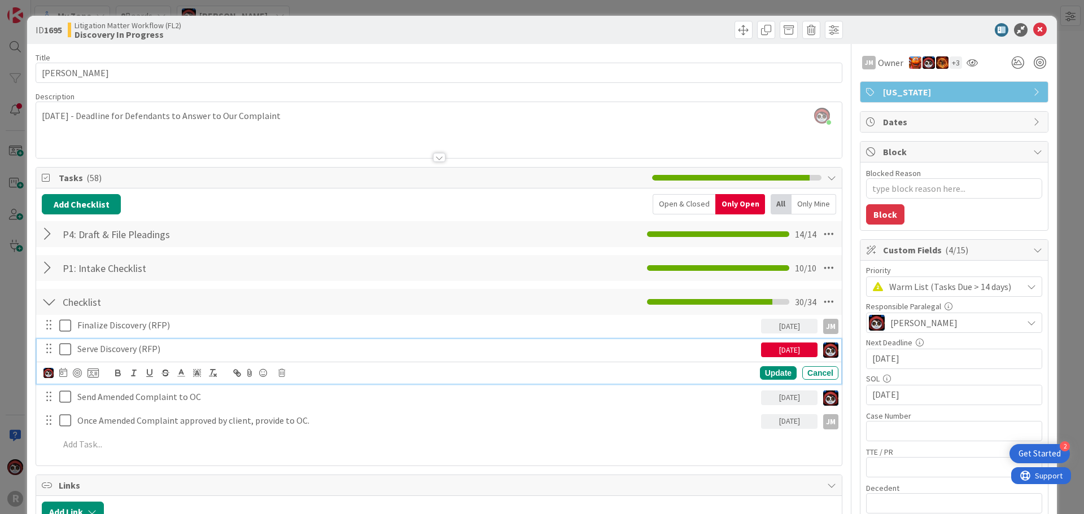
click at [122, 351] on p "Serve Discovery (RFP)" at bounding box center [416, 349] width 679 height 13
click at [65, 372] on icon at bounding box center [63, 372] width 8 height 9
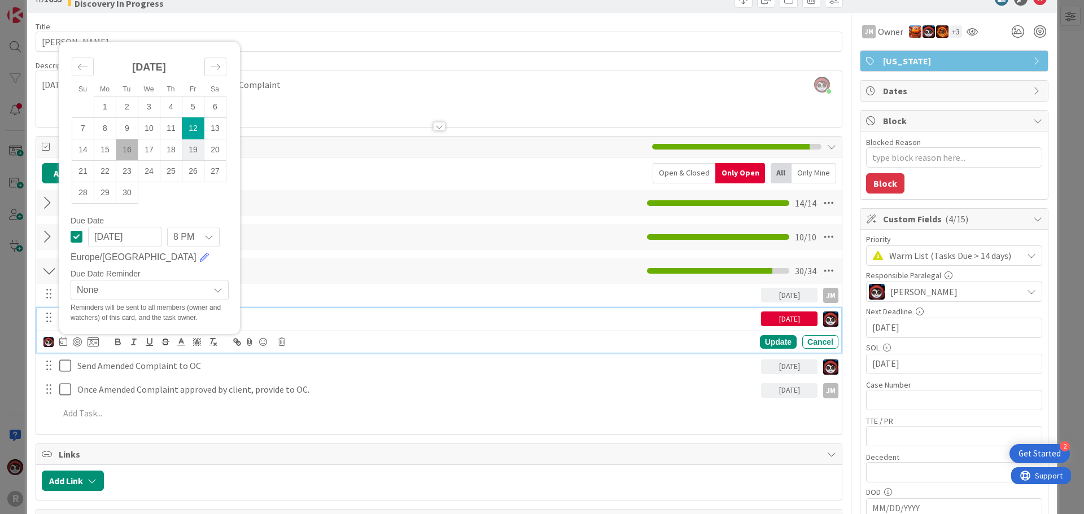
scroll to position [56, 0]
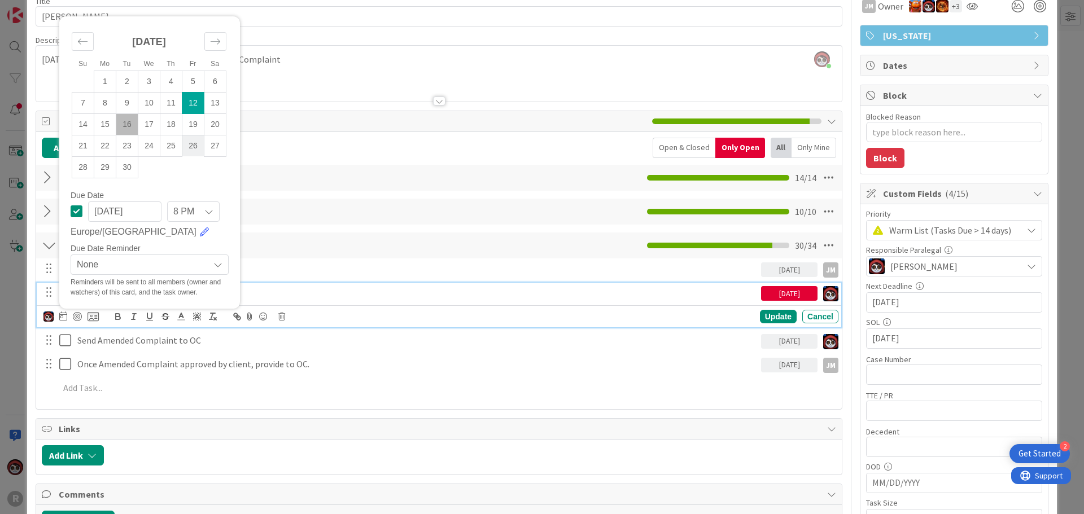
click at [193, 149] on td "26" at bounding box center [193, 145] width 22 height 21
type input "[DATE]"
click at [770, 319] on div "Update" at bounding box center [778, 317] width 37 height 14
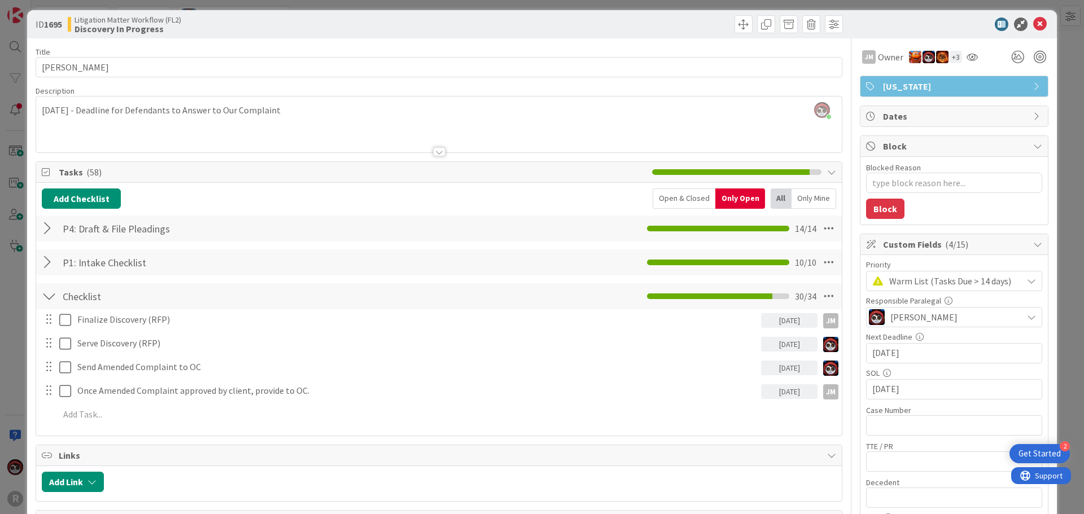
scroll to position [0, 0]
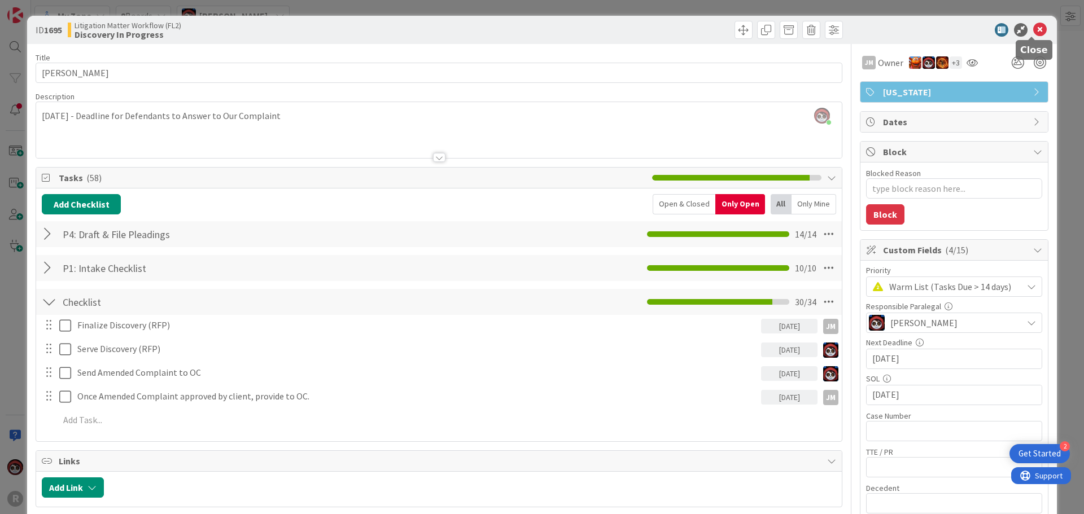
click at [1033, 28] on icon at bounding box center [1040, 30] width 14 height 14
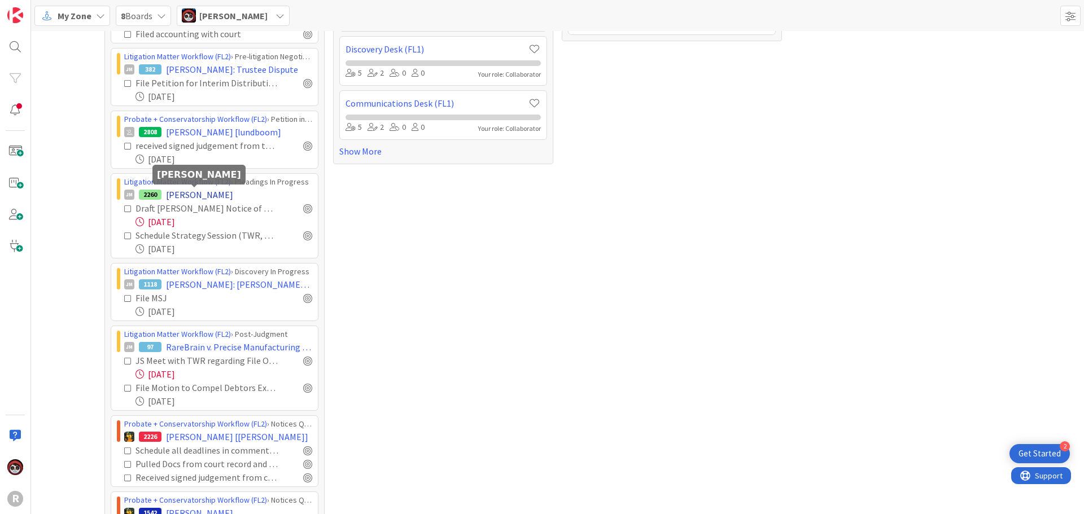
click at [176, 198] on span "[PERSON_NAME]" at bounding box center [199, 195] width 67 height 14
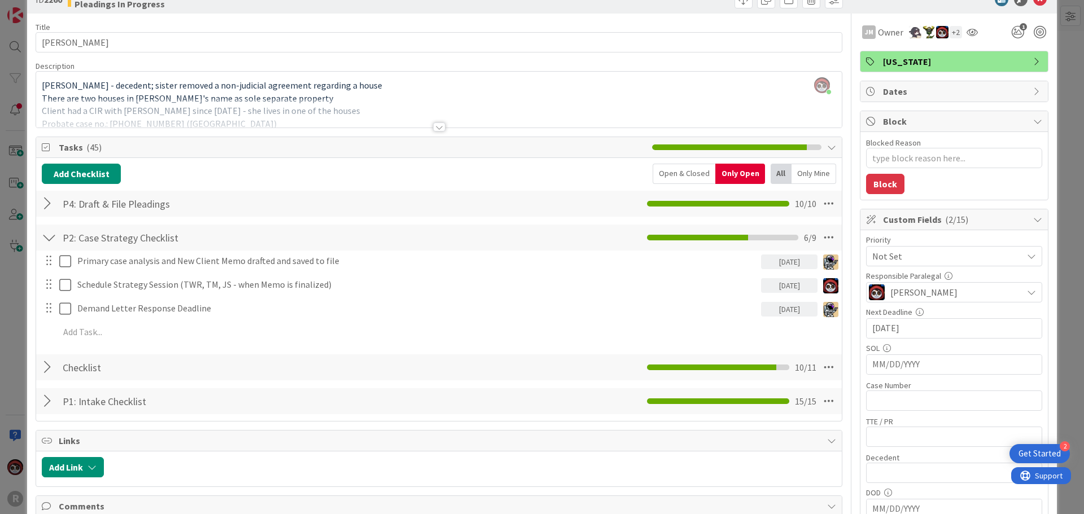
scroll to position [56, 0]
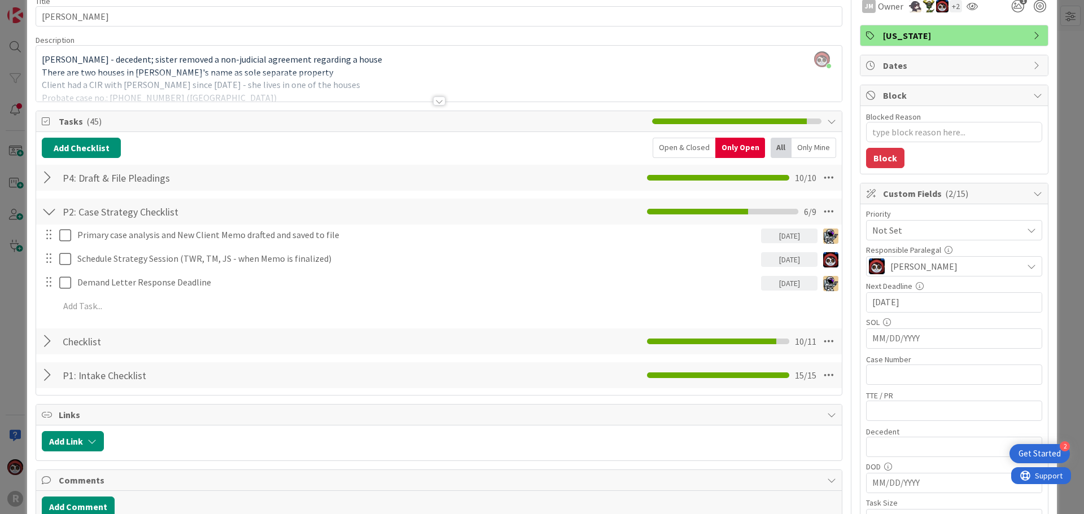
click at [53, 343] on div at bounding box center [49, 341] width 15 height 20
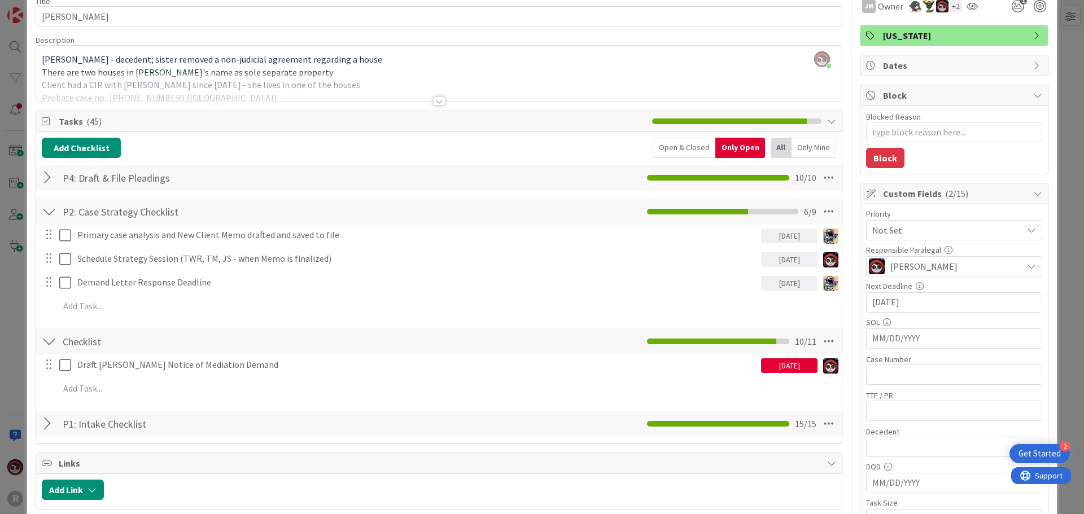
scroll to position [0, 0]
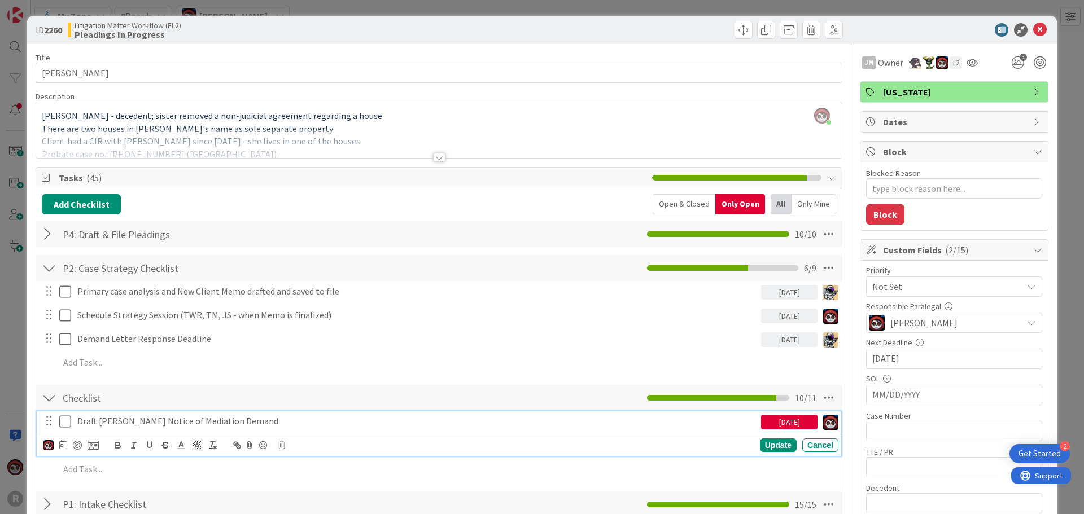
click at [67, 424] on icon at bounding box center [65, 422] width 12 height 14
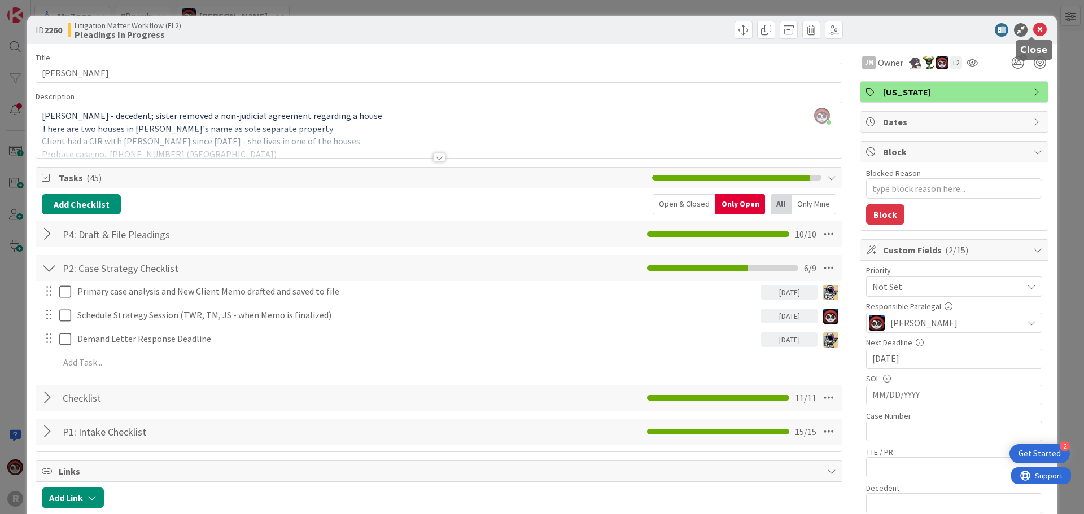
click at [1033, 32] on icon at bounding box center [1040, 30] width 14 height 14
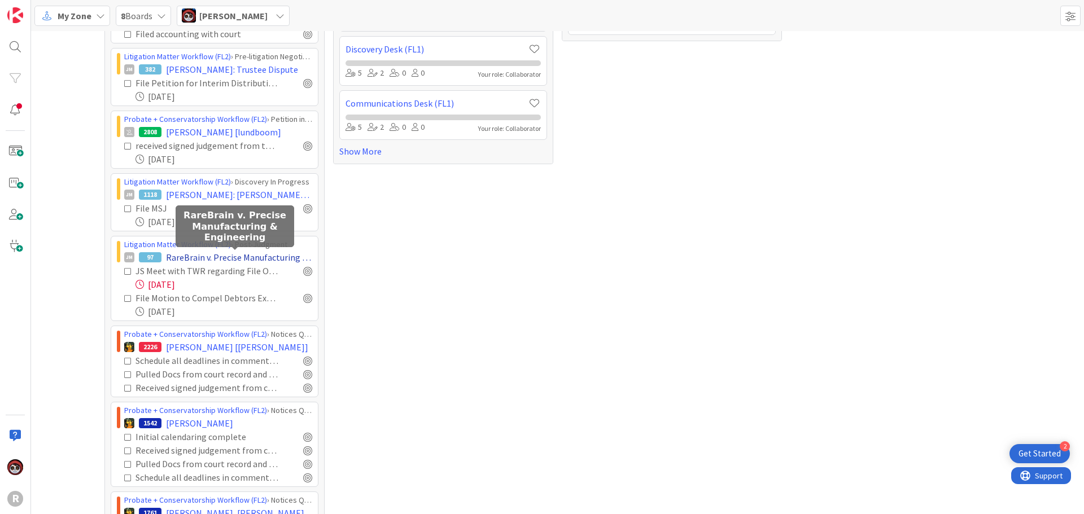
click at [181, 259] on span "RareBrain v. Precise Manufacturing & Engineering" at bounding box center [239, 258] width 146 height 14
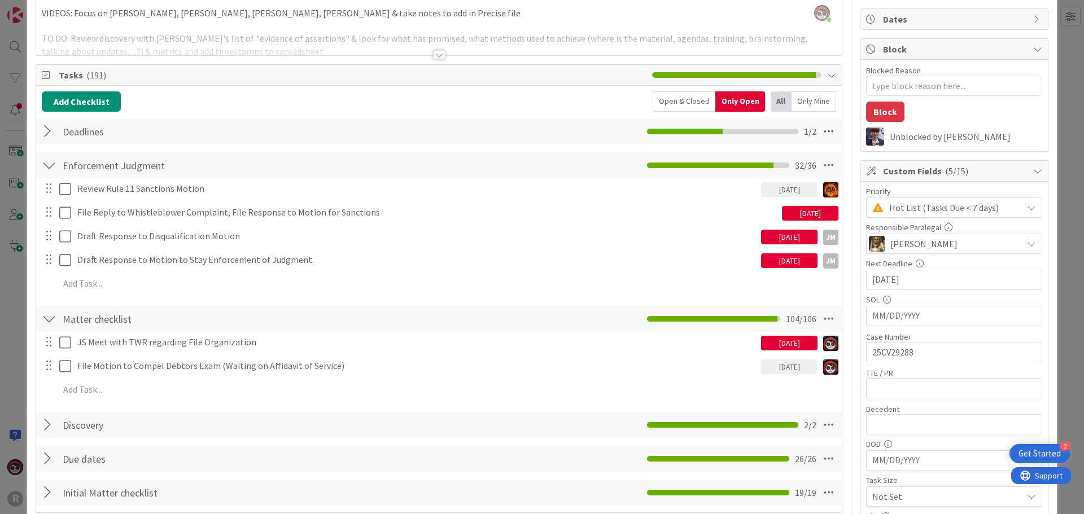
scroll to position [113, 0]
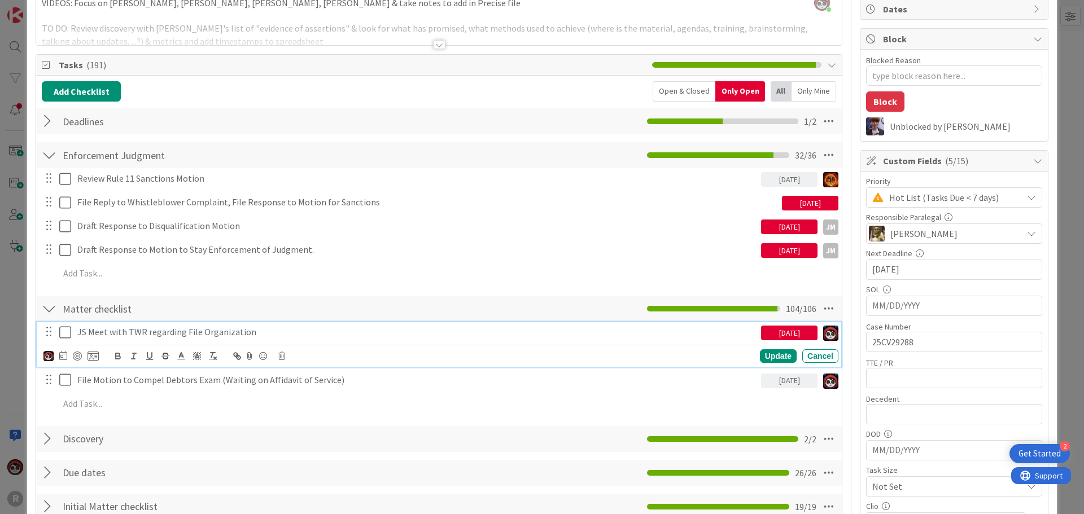
click at [147, 333] on p "JS Meet with TWR regarding File Organization" at bounding box center [416, 332] width 679 height 13
click at [50, 355] on img at bounding box center [48, 356] width 10 height 10
type textarea "x"
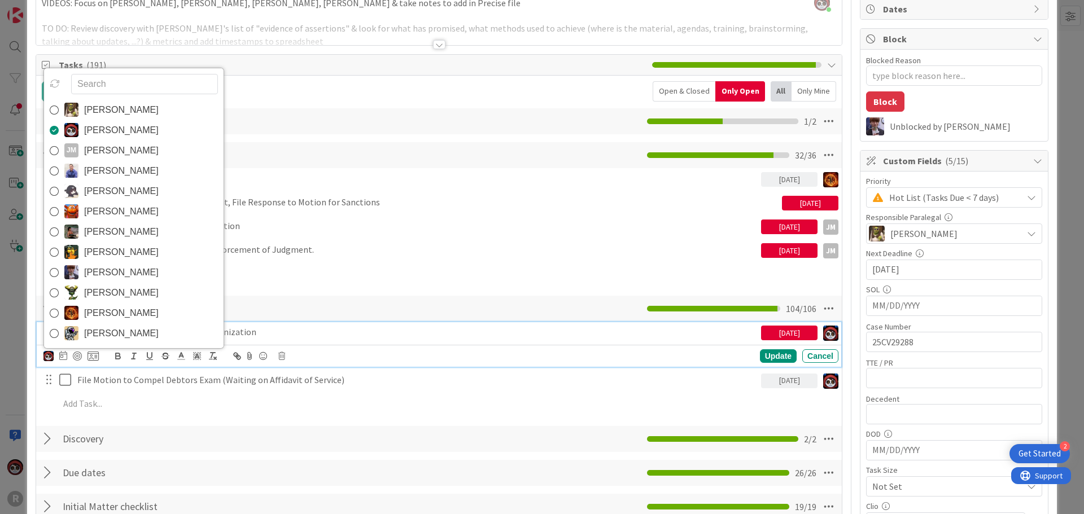
click at [58, 355] on div "[PERSON_NAME] [PERSON_NAME] [PERSON_NAME] [PERSON_NAME] [PERSON_NAME] [PERSON_N…" at bounding box center [70, 357] width 55 height 14
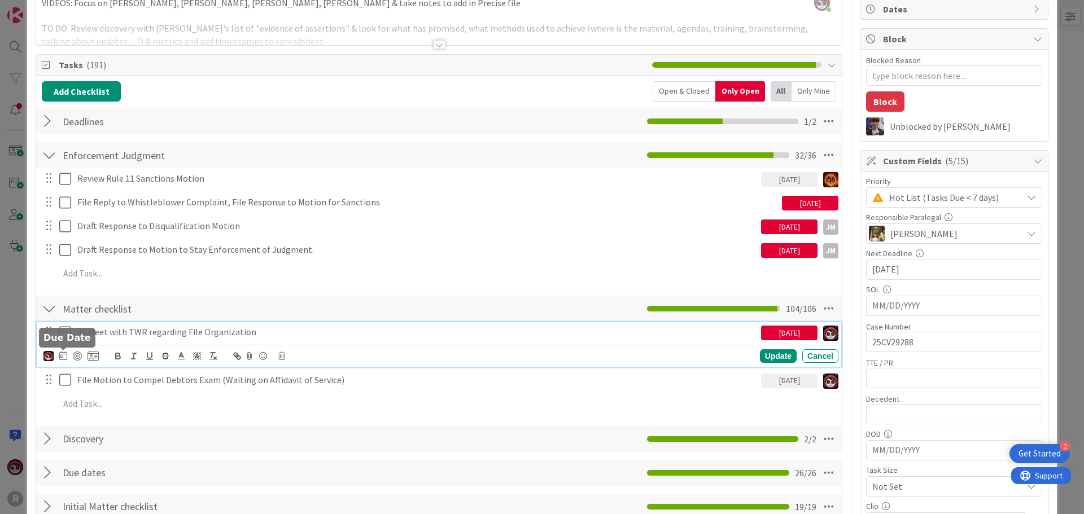
click at [60, 355] on icon at bounding box center [63, 355] width 8 height 9
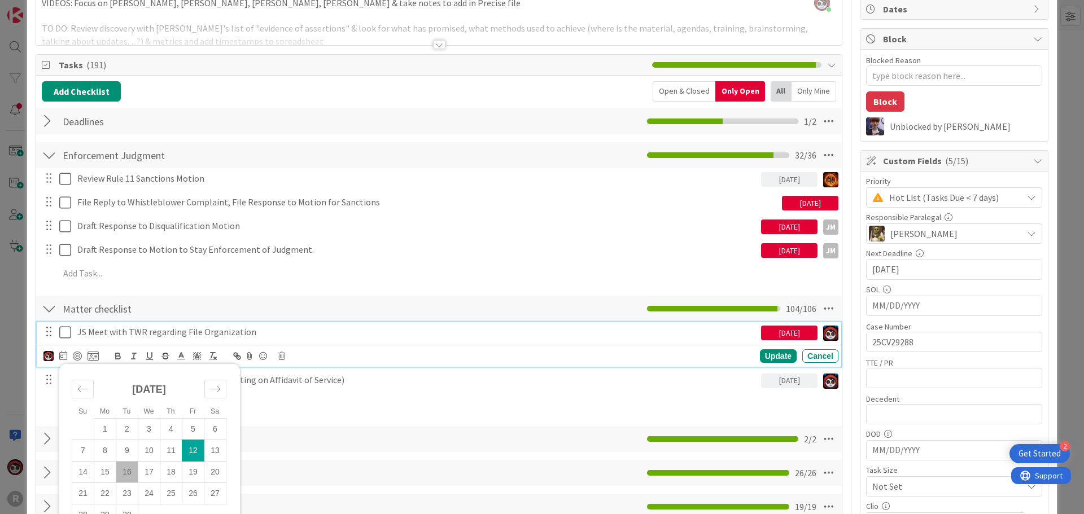
scroll to position [169, 0]
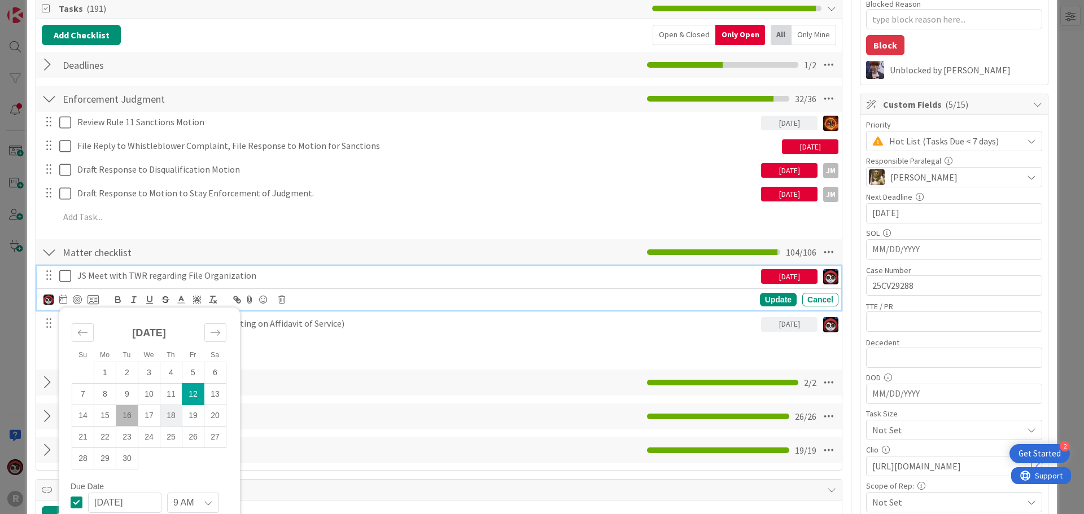
click at [169, 412] on td "18" at bounding box center [171, 415] width 22 height 21
type input "[DATE]"
type textarea "x"
click at [129, 417] on td "16" at bounding box center [127, 415] width 22 height 21
type input "[DATE]"
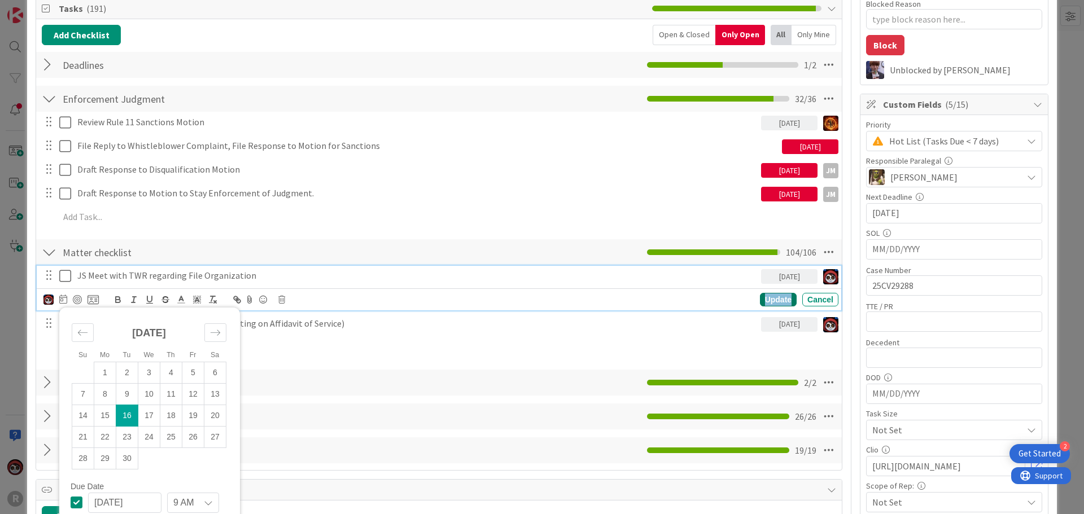
click at [760, 304] on div "Update" at bounding box center [778, 300] width 37 height 14
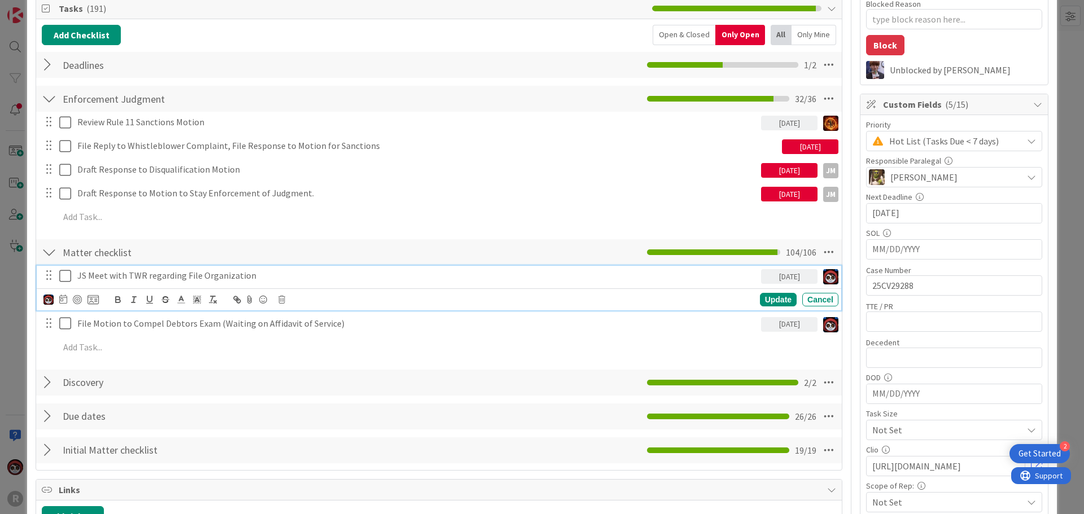
click at [182, 282] on p "JS Meet with TWR regarding File Organization" at bounding box center [416, 275] width 679 height 13
click at [76, 298] on div at bounding box center [77, 299] width 9 height 9
type textarea "x"
click at [760, 296] on div "Update" at bounding box center [778, 301] width 37 height 14
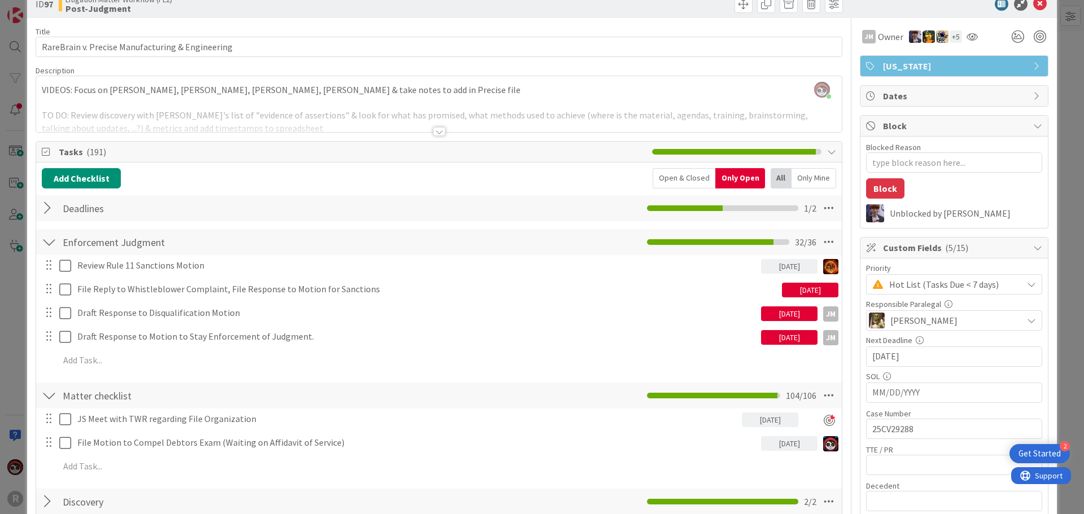
scroll to position [0, 0]
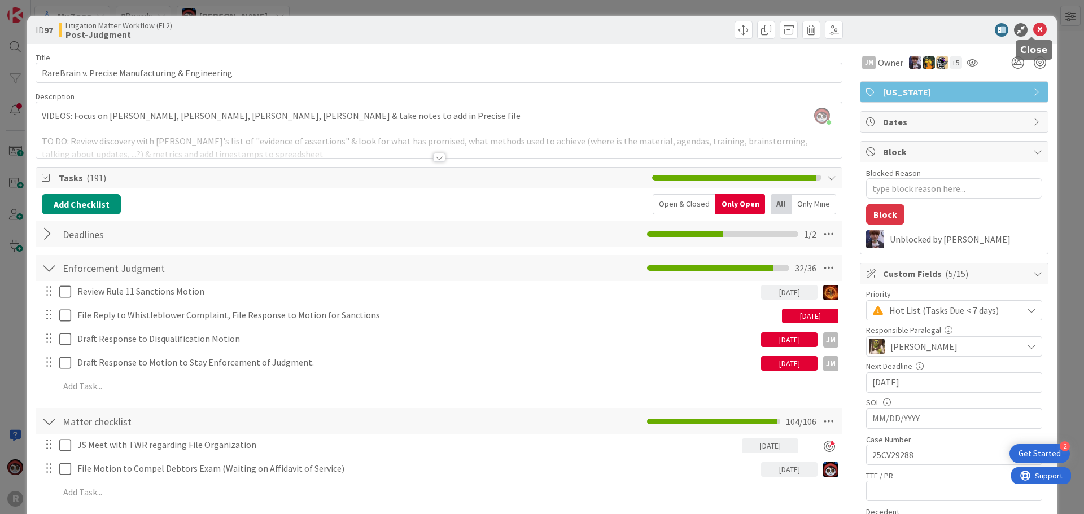
click at [1033, 27] on icon at bounding box center [1040, 30] width 14 height 14
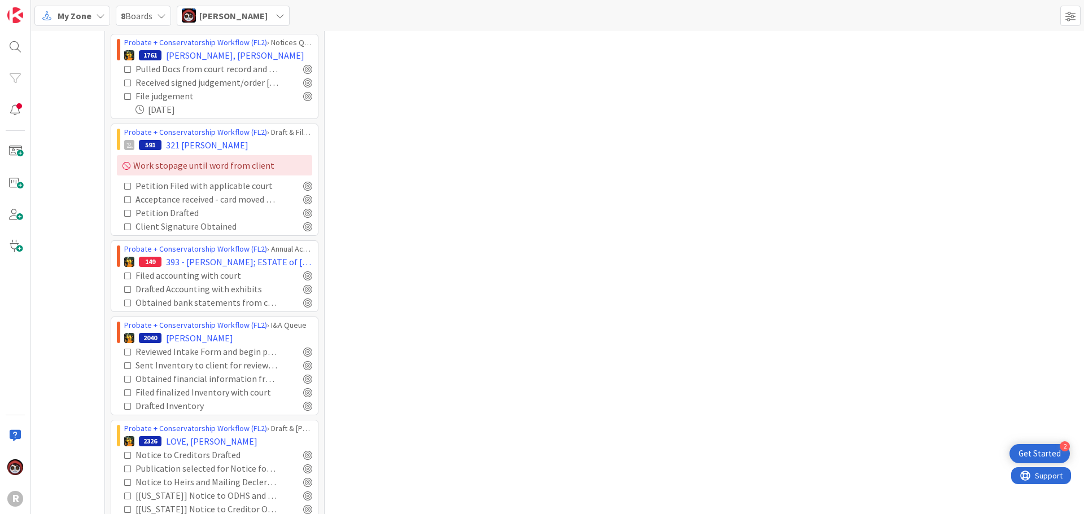
scroll to position [734, 0]
